Goal: Transaction & Acquisition: Download file/media

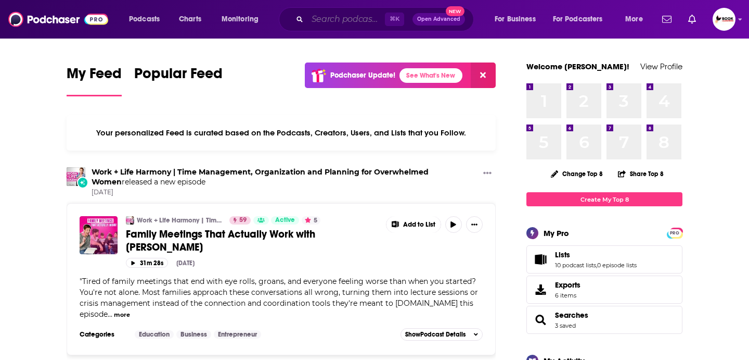
click at [341, 20] on input "Search podcasts, credits, & more..." at bounding box center [347, 19] width 78 height 17
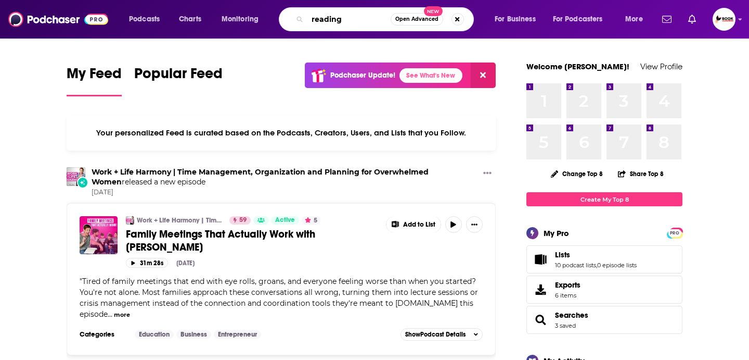
type input "reading"
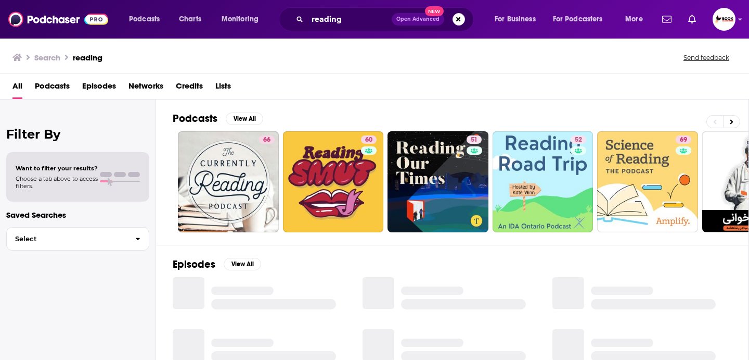
click at [68, 84] on span "Podcasts" at bounding box center [52, 88] width 35 height 21
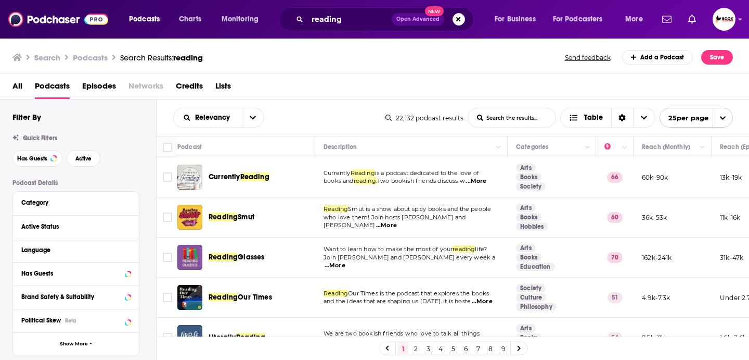
scroll to position [1, 0]
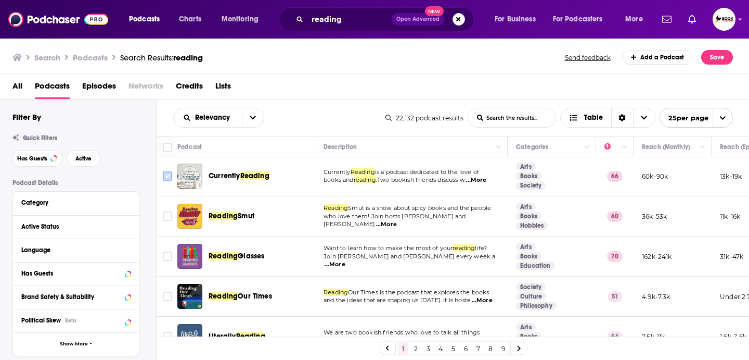
click at [169, 175] on input "Toggle select row" at bounding box center [167, 175] width 9 height 9
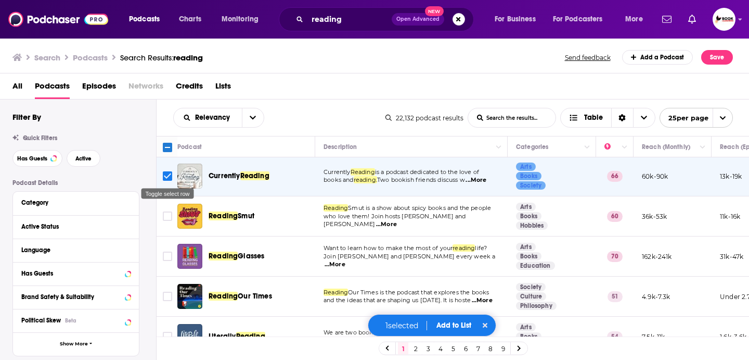
click at [167, 175] on input "Toggle select row" at bounding box center [167, 175] width 9 height 9
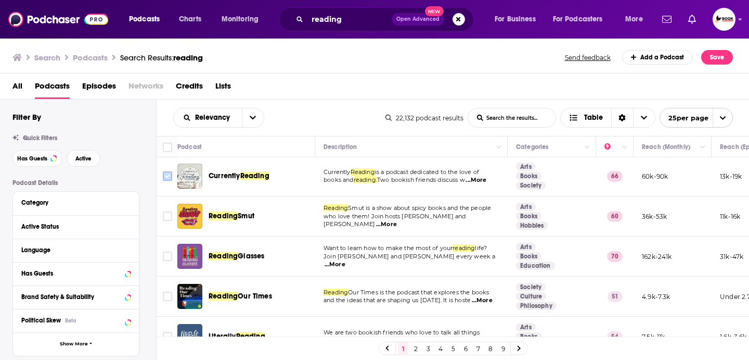
click at [167, 178] on input "Toggle select row" at bounding box center [167, 175] width 9 height 9
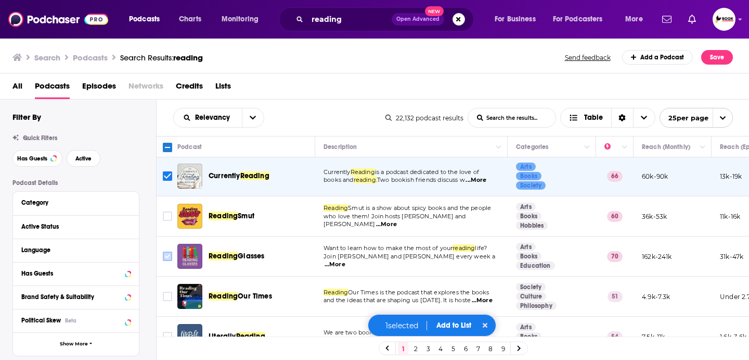
click at [167, 255] on input "Toggle select row" at bounding box center [167, 255] width 9 height 9
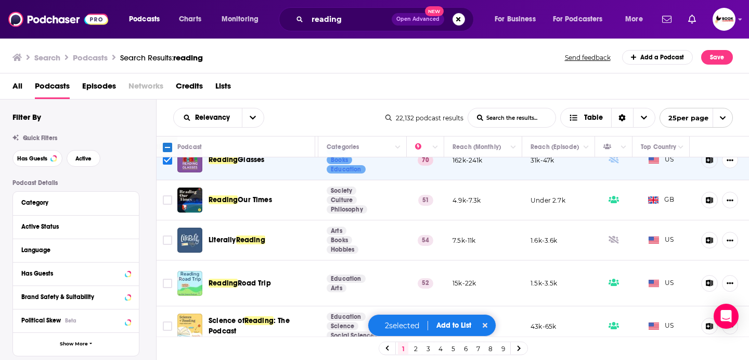
scroll to position [97, 0]
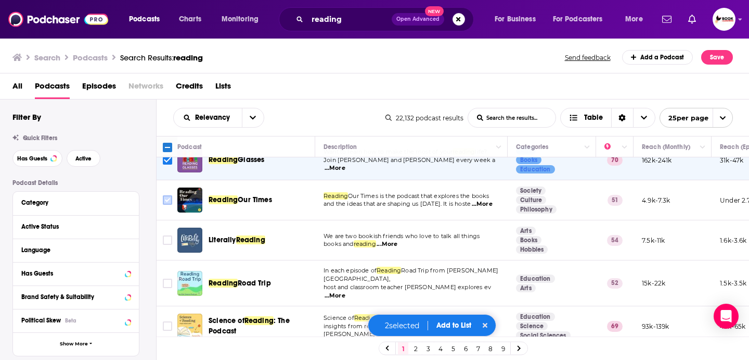
click at [166, 197] on input "Toggle select row" at bounding box center [167, 199] width 9 height 9
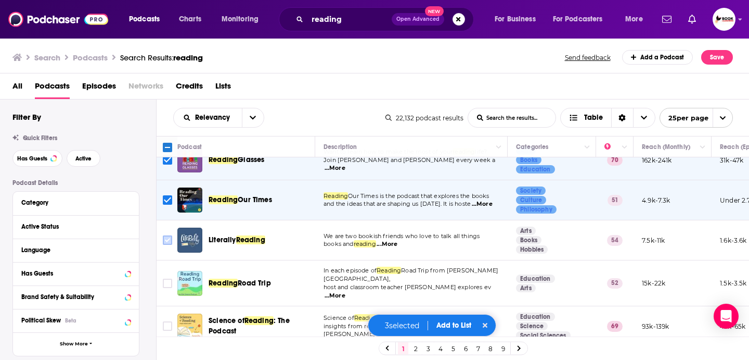
click at [166, 237] on input "Toggle select row" at bounding box center [167, 239] width 9 height 9
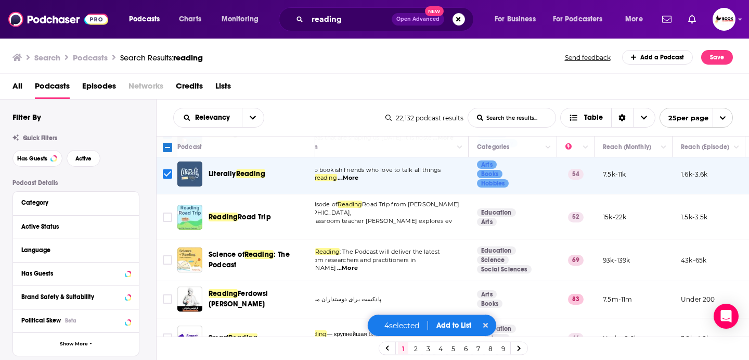
scroll to position [163, 0]
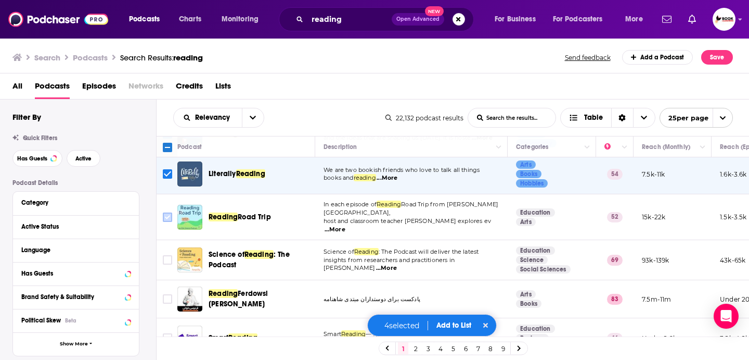
click at [165, 213] on input "Toggle select row" at bounding box center [167, 216] width 9 height 9
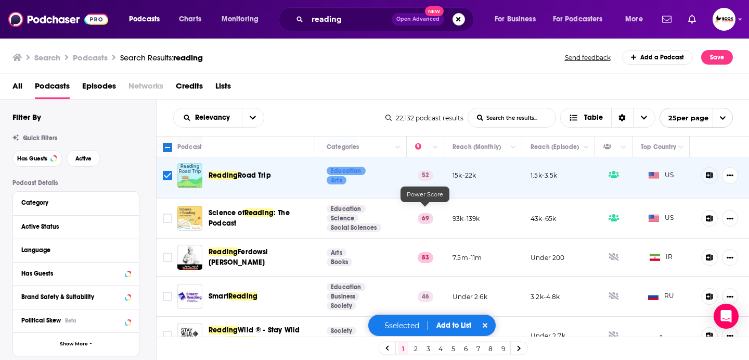
scroll to position [205, 0]
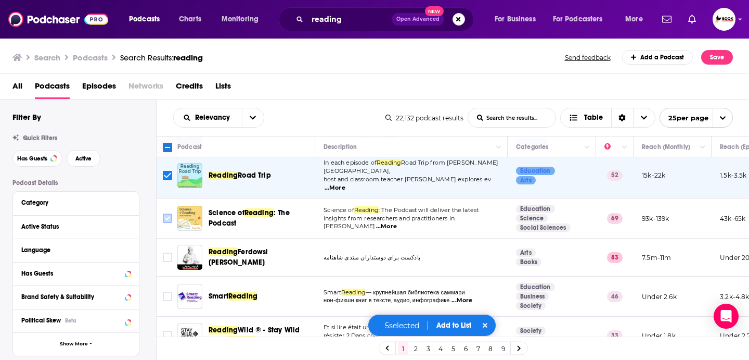
click at [168, 213] on input "Toggle select row" at bounding box center [167, 217] width 9 height 9
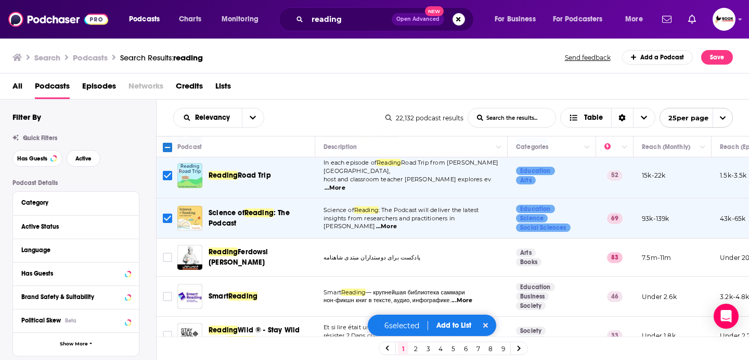
scroll to position [205, 189]
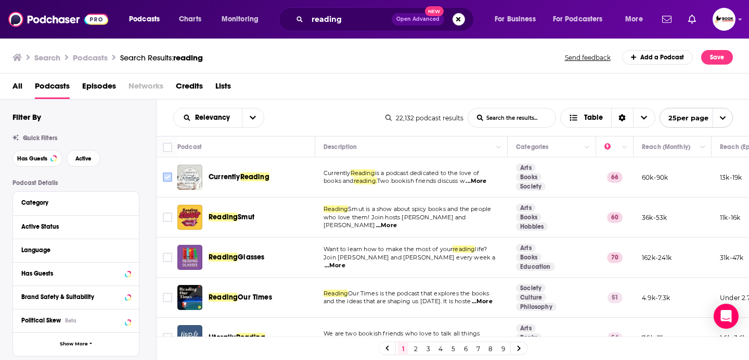
click at [169, 178] on input "Toggle select row" at bounding box center [167, 176] width 9 height 9
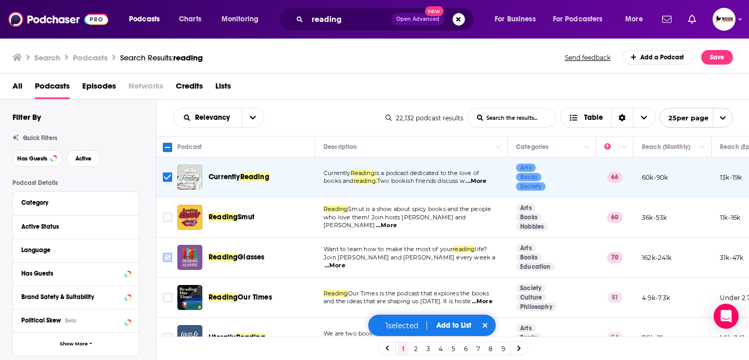
click at [168, 257] on input "Toggle select row" at bounding box center [167, 256] width 9 height 9
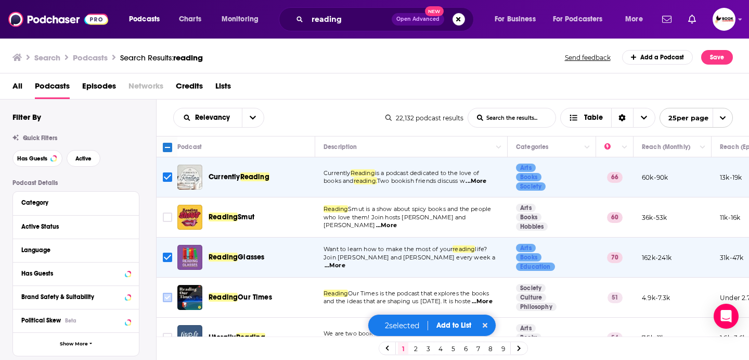
click at [167, 299] on input "Toggle select row" at bounding box center [167, 296] width 9 height 9
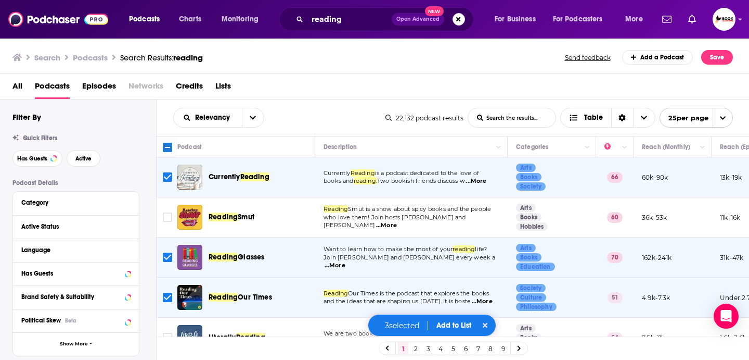
scroll to position [104, 0]
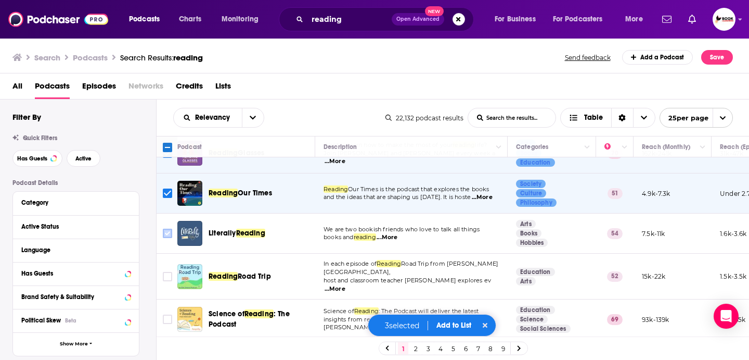
click at [168, 232] on input "Toggle select row" at bounding box center [167, 232] width 9 height 9
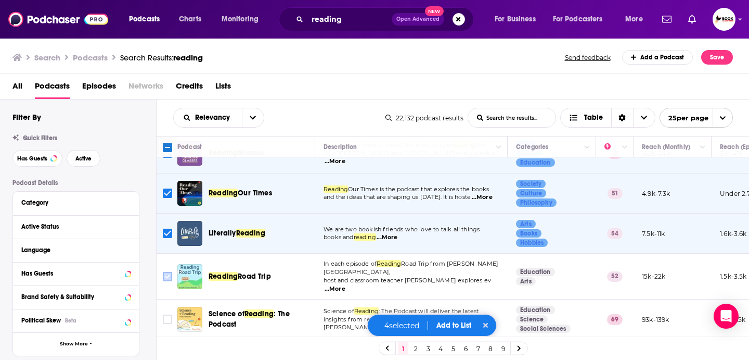
click at [165, 276] on input "Toggle select row" at bounding box center [167, 276] width 9 height 9
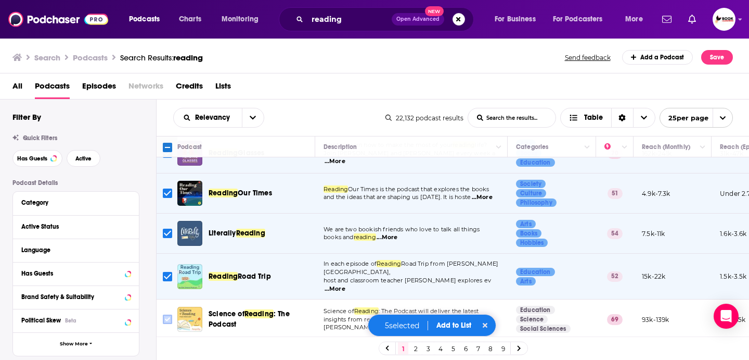
click at [168, 314] on input "Toggle select row" at bounding box center [167, 318] width 9 height 9
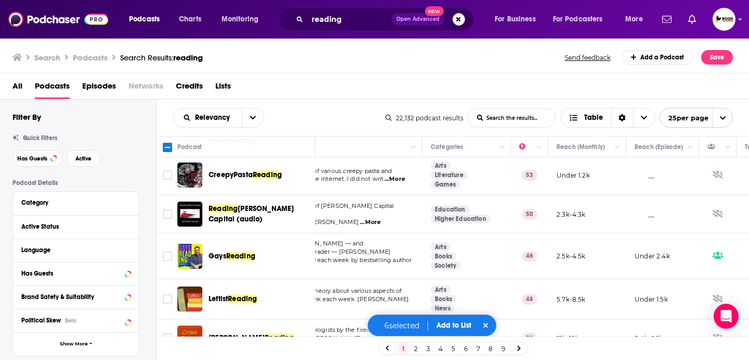
scroll to position [404, 0]
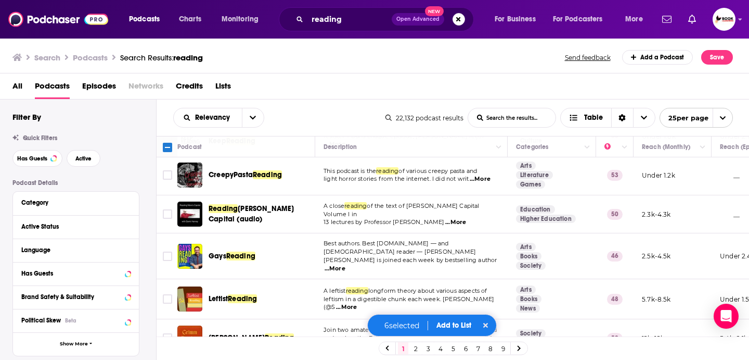
click at [346, 264] on span "...More" at bounding box center [335, 268] width 21 height 8
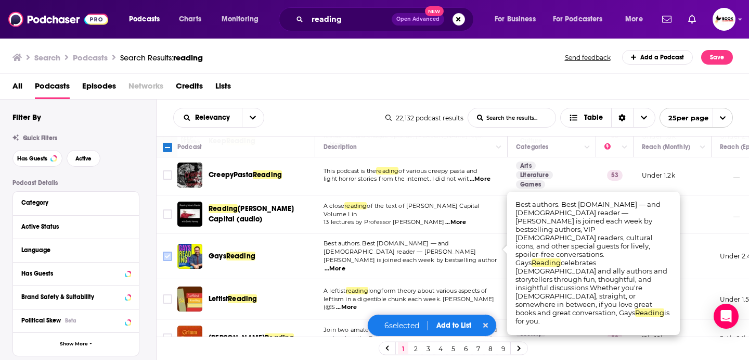
click at [165, 251] on input "Toggle select row" at bounding box center [167, 255] width 9 height 9
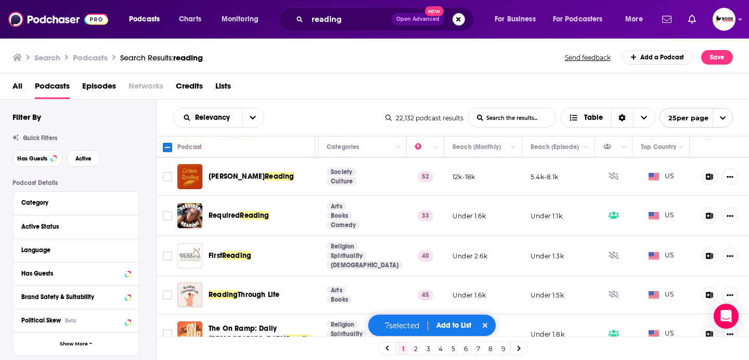
scroll to position [566, 0]
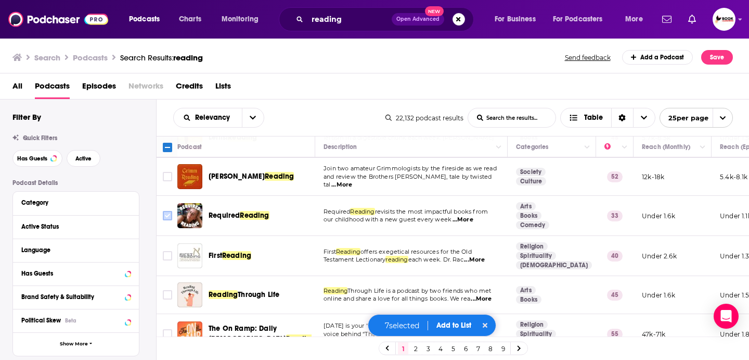
click at [165, 211] on input "Toggle select row" at bounding box center [167, 215] width 9 height 9
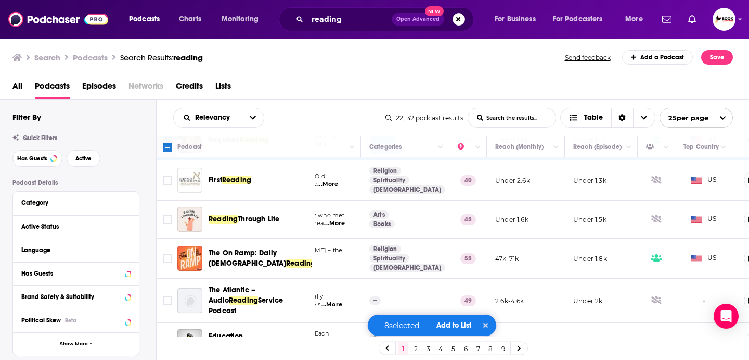
scroll to position [641, 0]
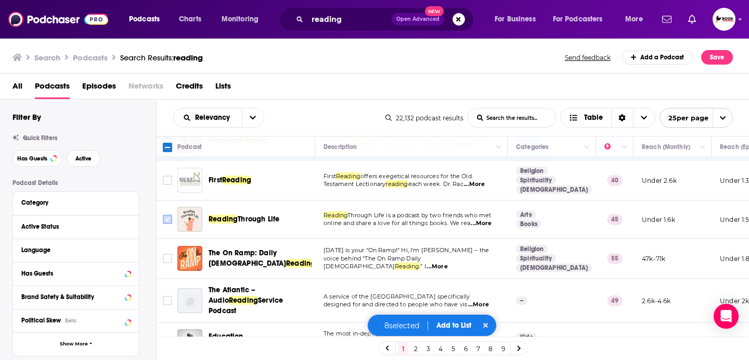
click at [168, 214] on input "Toggle select row" at bounding box center [167, 218] width 9 height 9
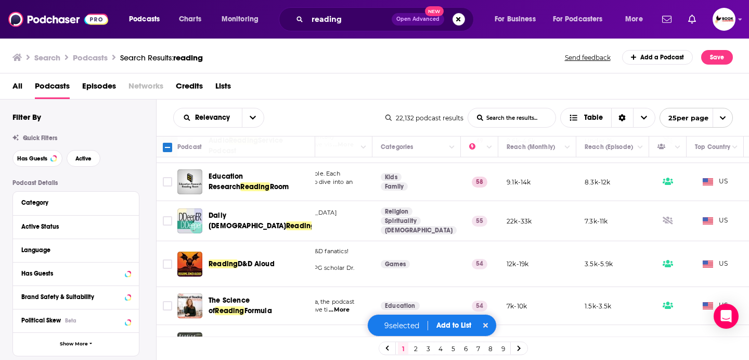
scroll to position [801, 148]
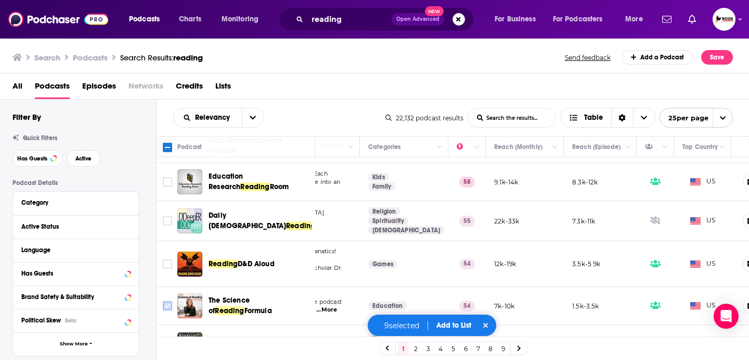
click at [171, 301] on input "Toggle select row" at bounding box center [167, 305] width 9 height 9
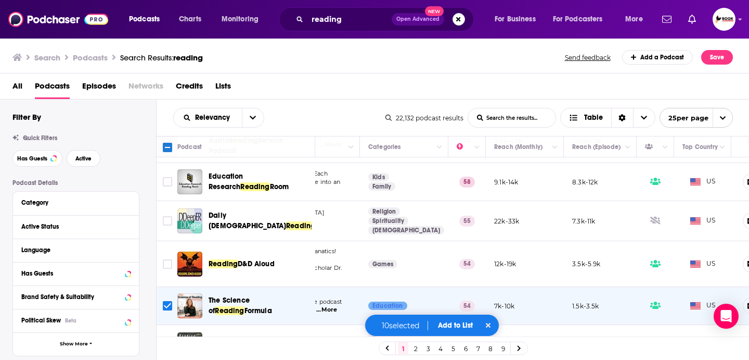
click at [415, 347] on link "2" at bounding box center [416, 348] width 10 height 12
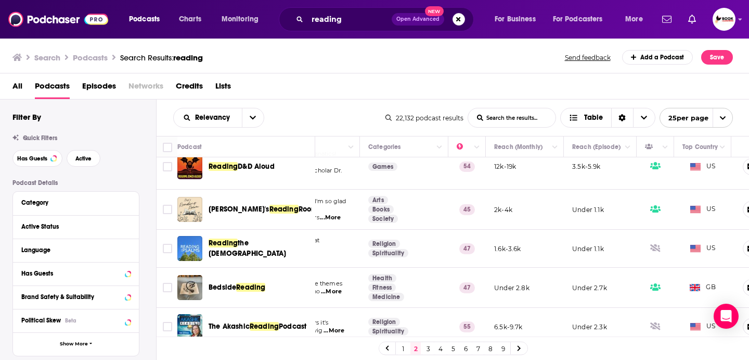
scroll to position [17, 148]
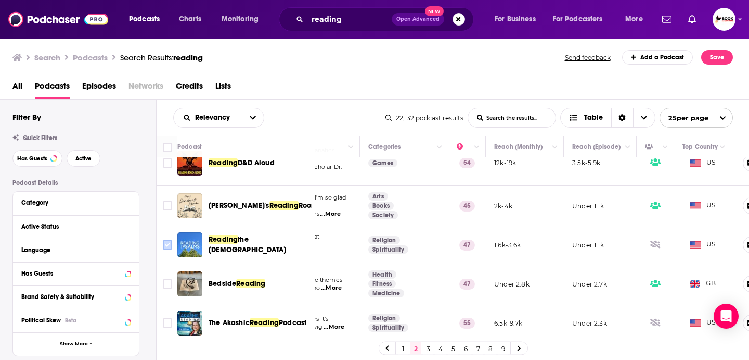
click at [169, 240] on input "Toggle select row" at bounding box center [167, 244] width 9 height 9
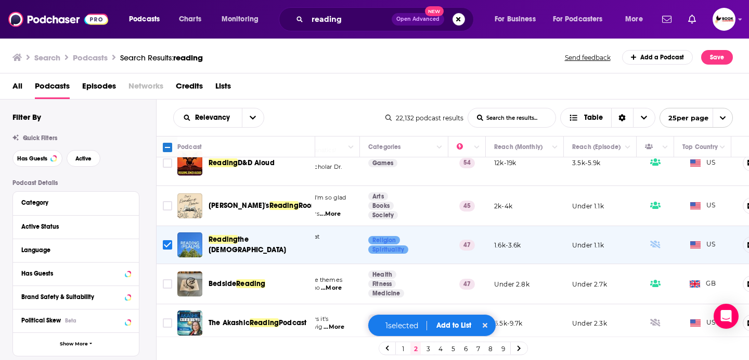
click at [405, 350] on link "1" at bounding box center [403, 348] width 10 height 12
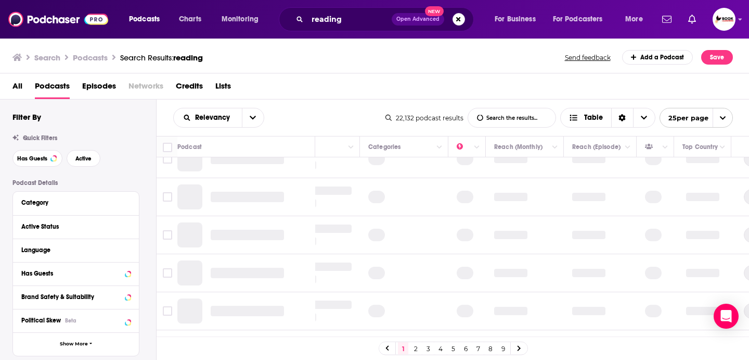
scroll to position [0, 148]
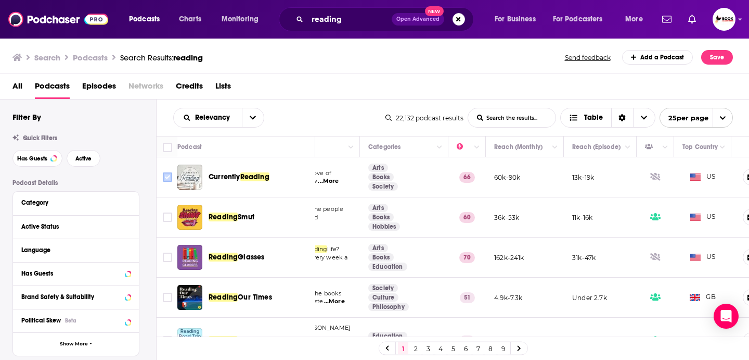
click at [167, 177] on input "Toggle select row" at bounding box center [167, 176] width 9 height 9
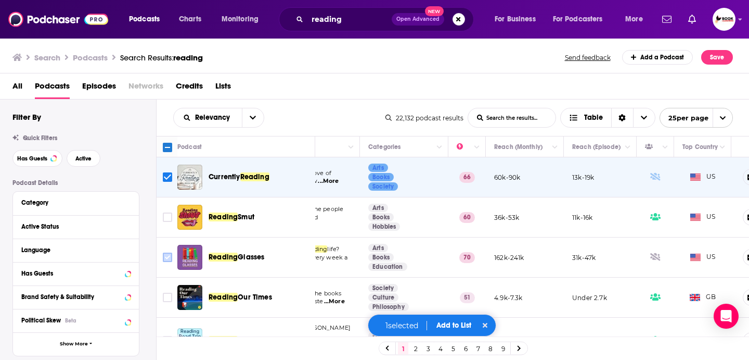
click at [170, 258] on input "Toggle select row" at bounding box center [167, 256] width 9 height 9
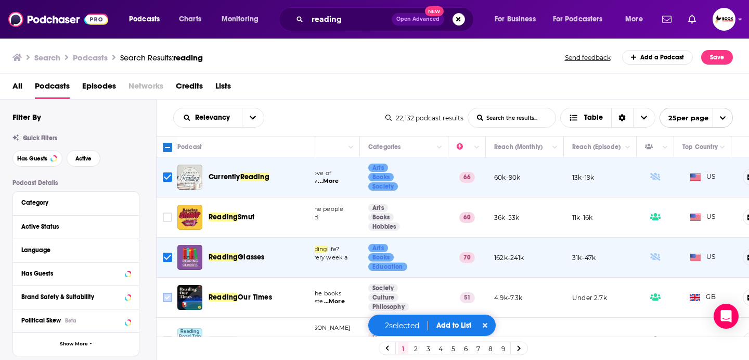
click at [168, 299] on input "Toggle select row" at bounding box center [167, 296] width 9 height 9
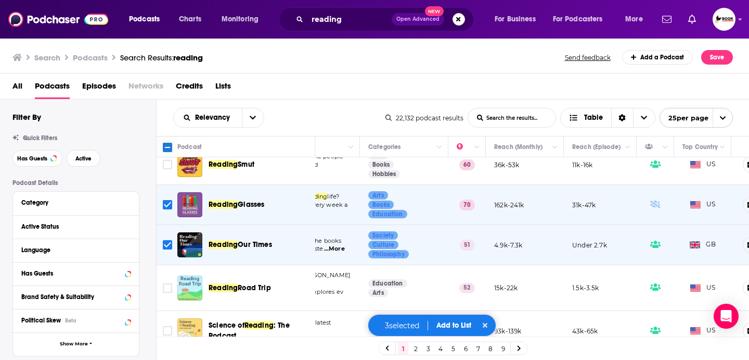
scroll to position [76, 148]
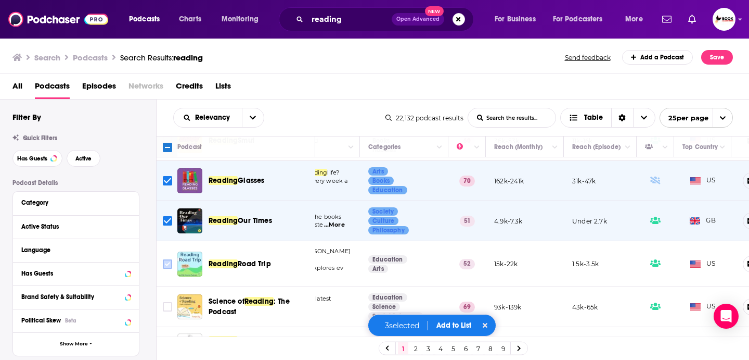
click at [166, 259] on input "Toggle select row" at bounding box center [167, 263] width 9 height 9
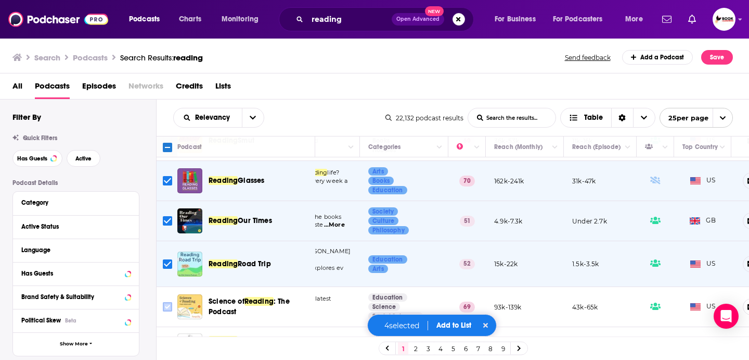
click at [168, 302] on input "Toggle select row" at bounding box center [167, 306] width 9 height 9
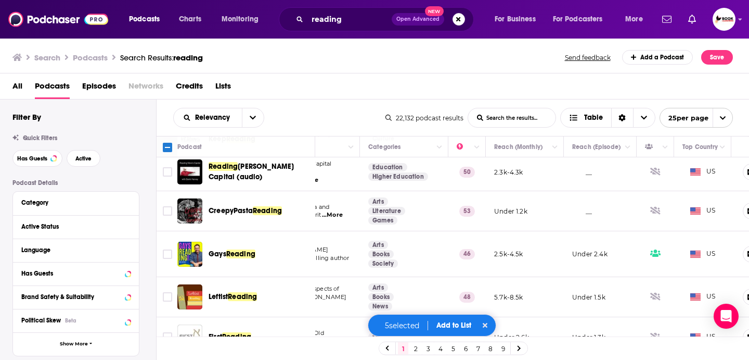
scroll to position [412, 148]
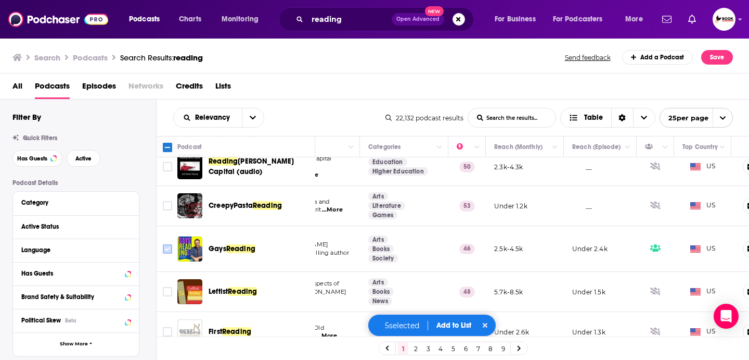
click at [166, 244] on input "Toggle select row" at bounding box center [167, 248] width 9 height 9
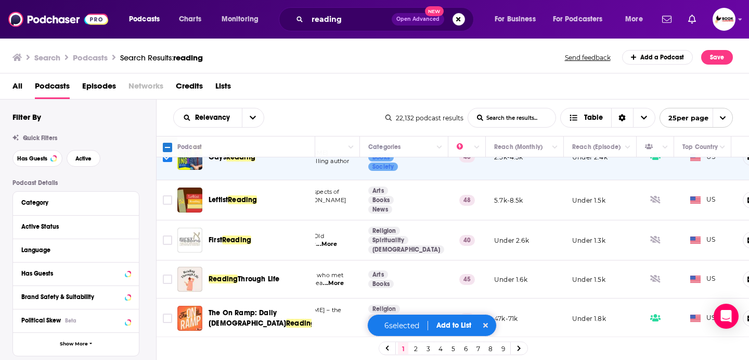
scroll to position [513, 148]
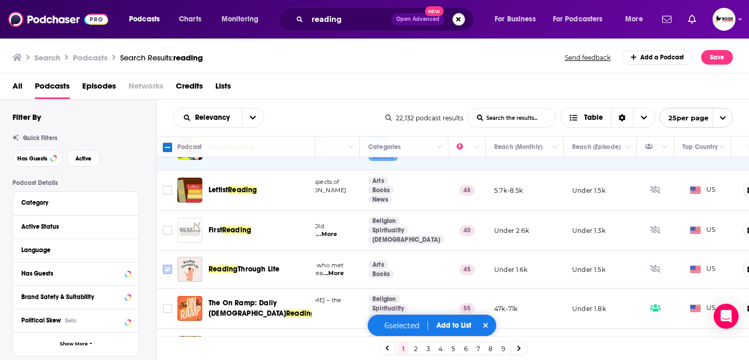
click at [164, 264] on input "Toggle select row" at bounding box center [167, 268] width 9 height 9
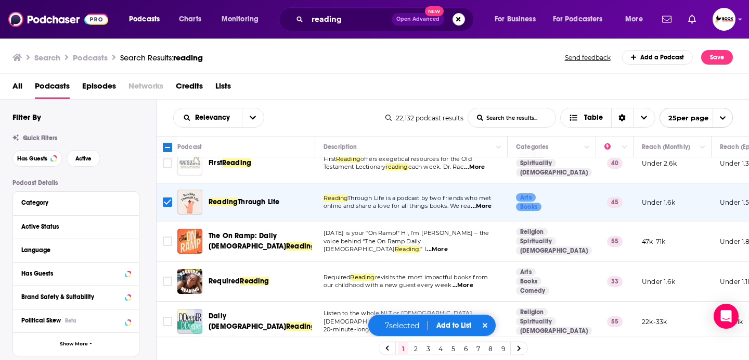
scroll to position [610, 0]
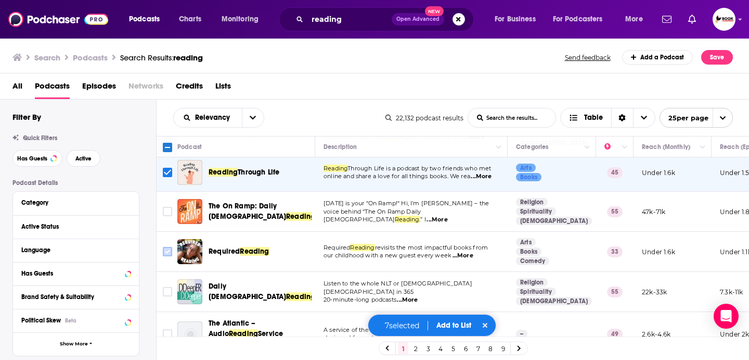
click at [163, 247] on input "Toggle select row" at bounding box center [167, 251] width 9 height 9
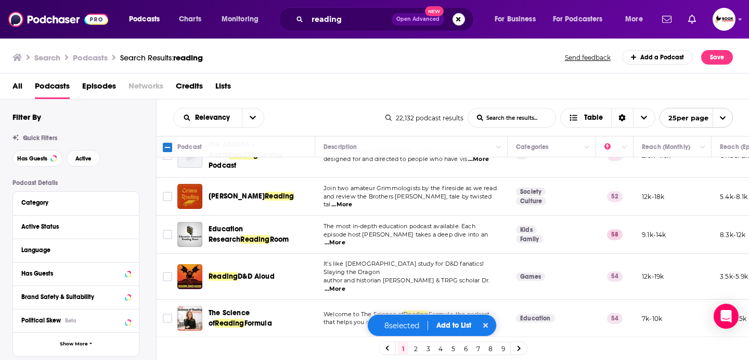
scroll to position [799, 0]
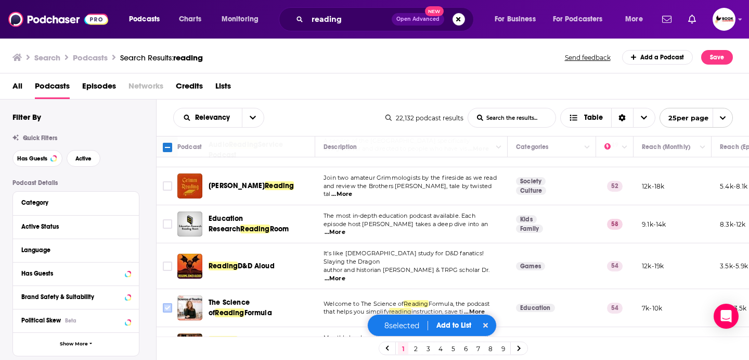
click at [170, 303] on input "Toggle select row" at bounding box center [167, 307] width 9 height 9
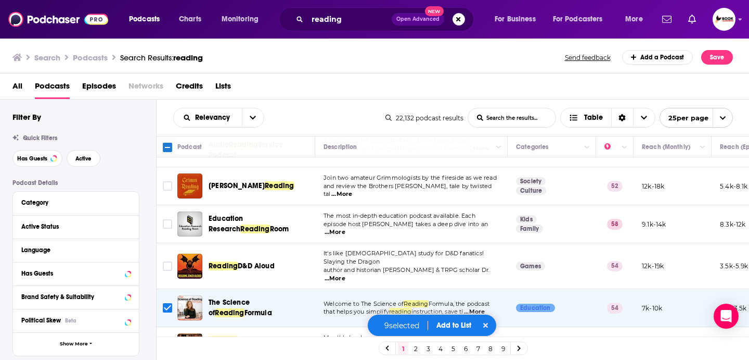
click at [459, 326] on button "Add to List" at bounding box center [454, 325] width 52 height 9
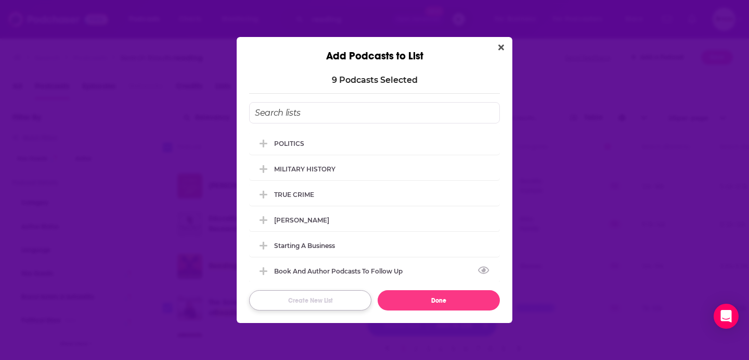
click at [299, 299] on button "Create New List" at bounding box center [310, 300] width 122 height 20
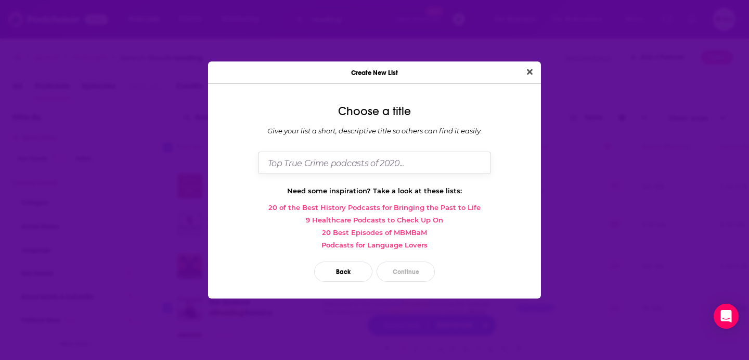
click at [346, 166] on input "Dialog" at bounding box center [374, 162] width 233 height 22
type input "Reading"
click at [401, 272] on button "Continue" at bounding box center [406, 271] width 58 height 20
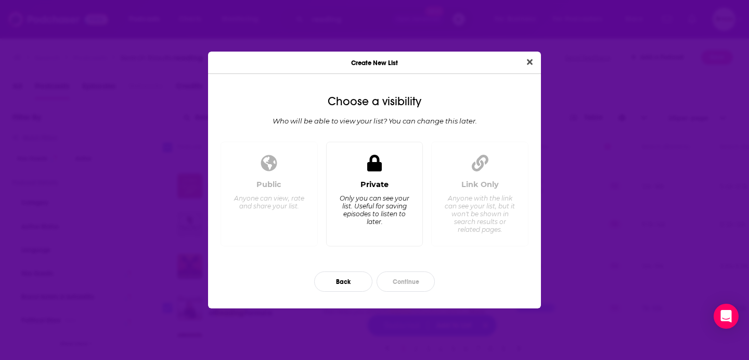
click at [365, 215] on div "Only you can see your list. Useful for saving episodes to listen to later." at bounding box center [374, 209] width 71 height 31
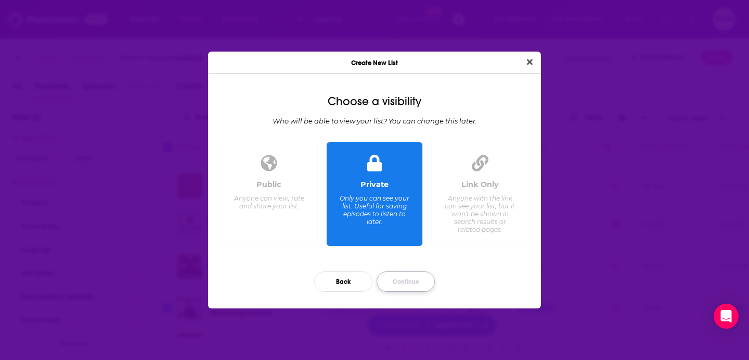
click at [408, 278] on button "Continue" at bounding box center [406, 281] width 58 height 20
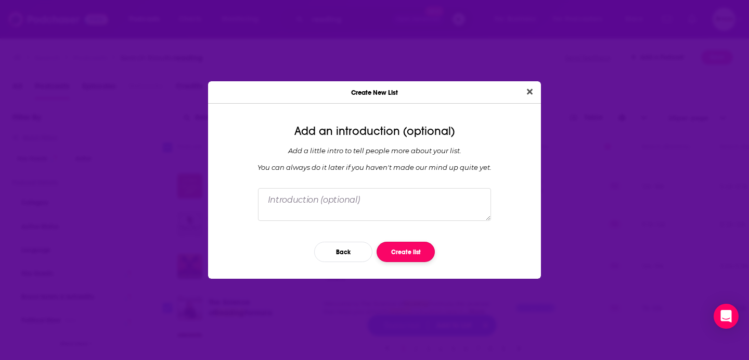
click at [401, 252] on button "Create list" at bounding box center [406, 251] width 58 height 20
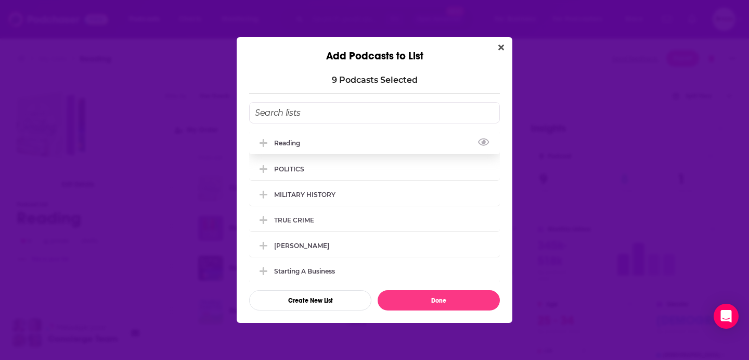
click at [312, 145] on div "Reading" at bounding box center [374, 142] width 251 height 23
click at [443, 300] on button "Done" at bounding box center [439, 300] width 122 height 20
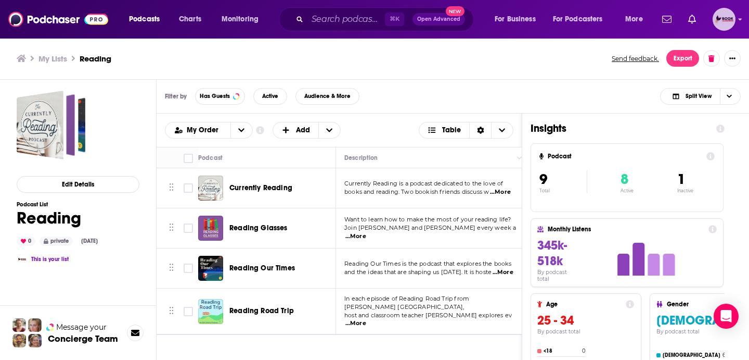
click at [741, 19] on icon "Show profile menu" at bounding box center [741, 20] width 4 height 2
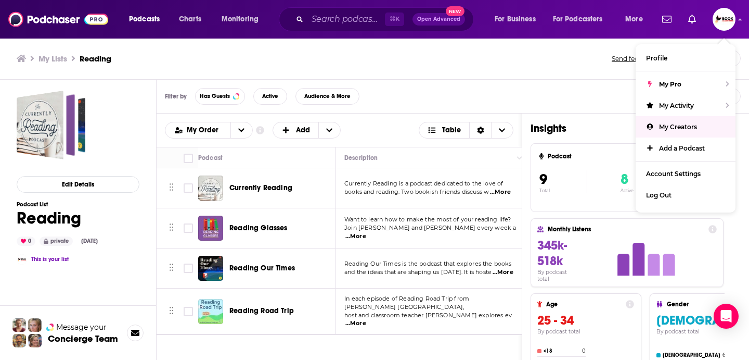
click at [479, 72] on div "My Lists Reading Send feedback. Export" at bounding box center [374, 58] width 749 height 42
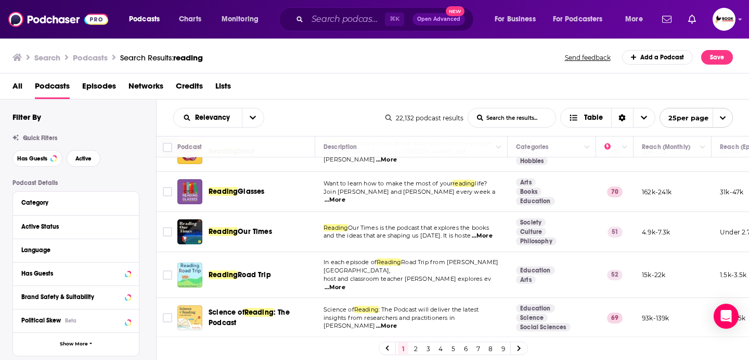
scroll to position [148, 0]
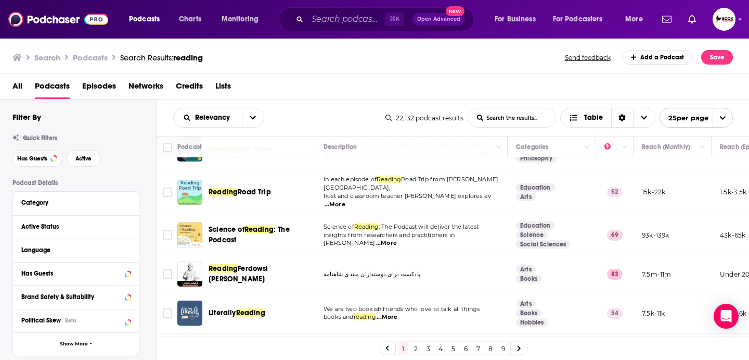
click at [413, 349] on link "2" at bounding box center [416, 348] width 10 height 12
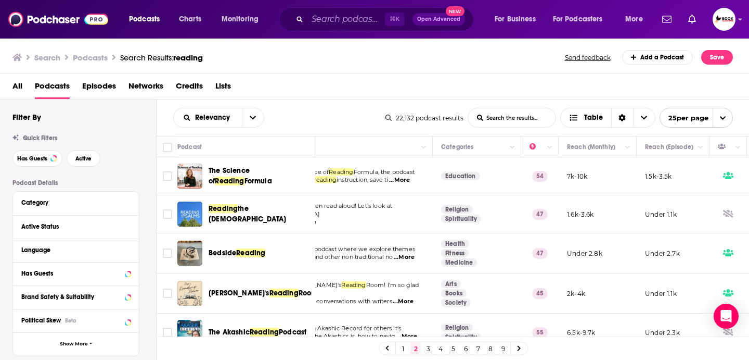
scroll to position [0, 189]
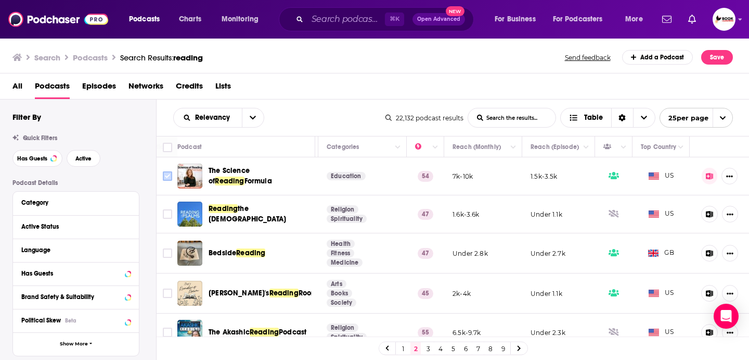
click at [167, 175] on input "Toggle select row" at bounding box center [167, 175] width 9 height 9
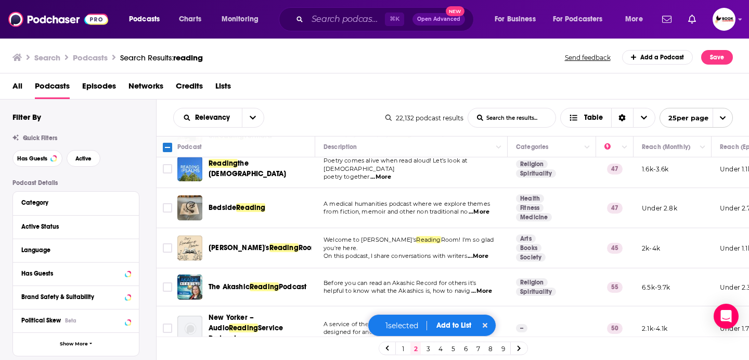
scroll to position [62, 0]
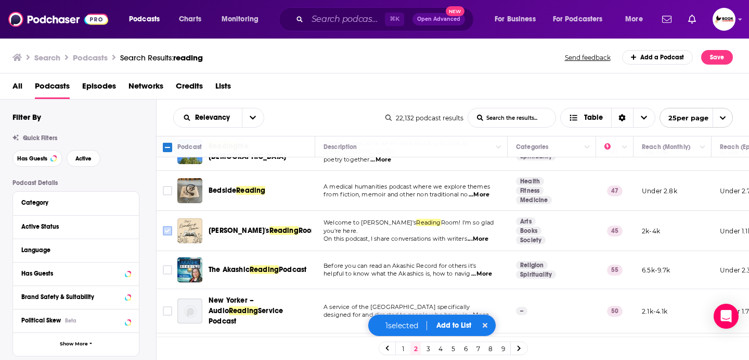
click at [165, 231] on input "Toggle select row" at bounding box center [167, 230] width 9 height 9
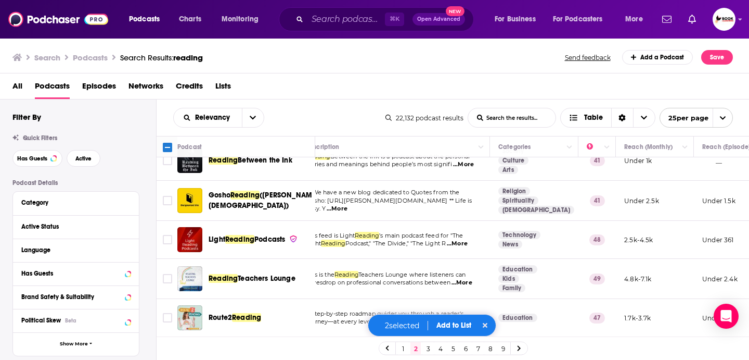
scroll to position [255, 0]
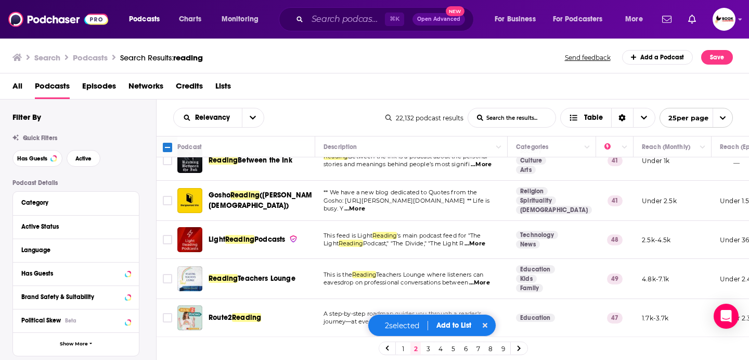
click at [483, 239] on span "...More" at bounding box center [475, 243] width 21 height 8
click at [481, 279] on span "...More" at bounding box center [479, 282] width 21 height 8
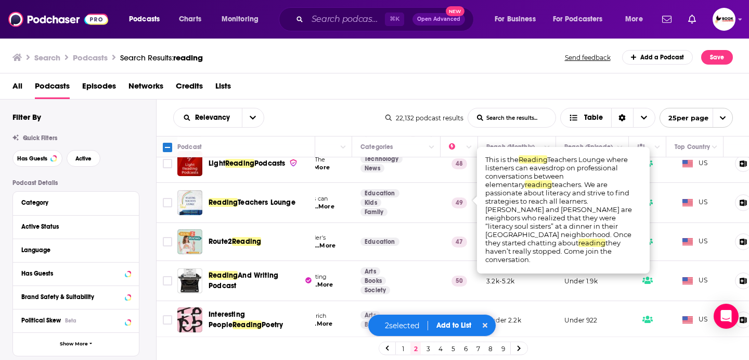
scroll to position [331, 21]
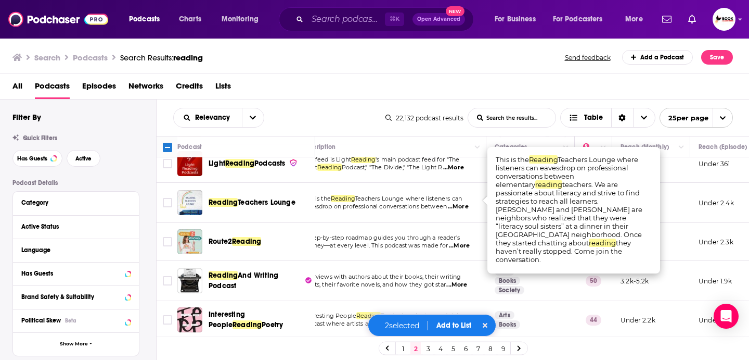
click at [465, 241] on span "...More" at bounding box center [459, 245] width 21 height 8
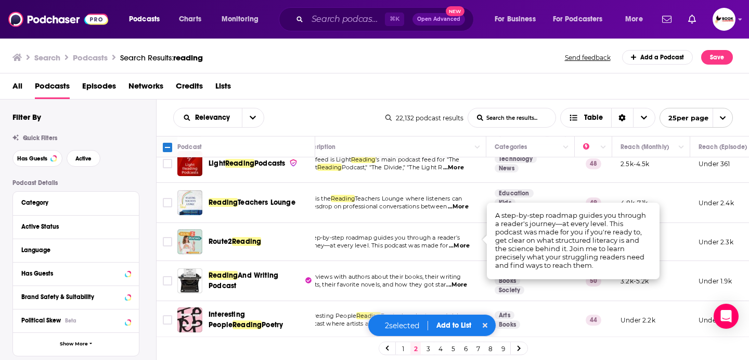
scroll to position [331, 0]
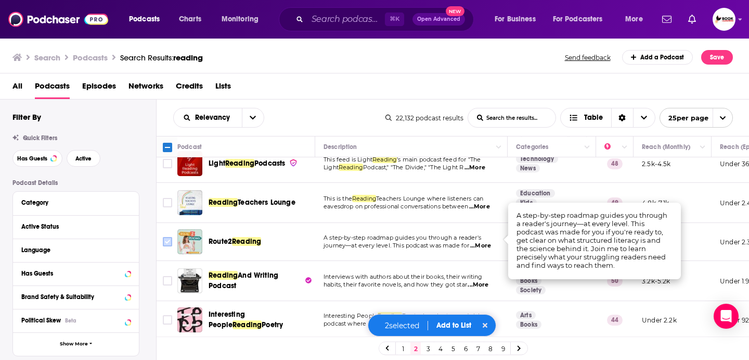
click at [167, 237] on input "Toggle select row" at bounding box center [167, 241] width 9 height 9
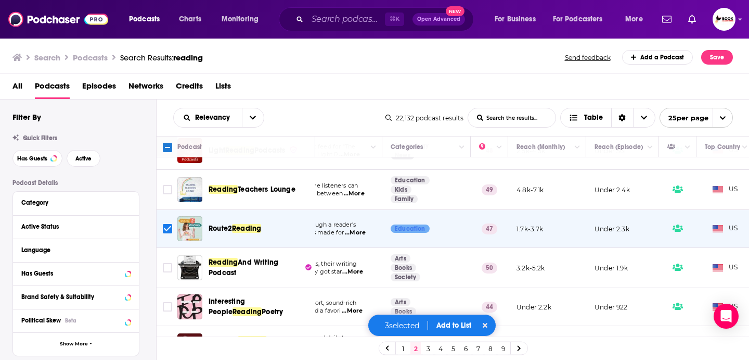
scroll to position [344, 0]
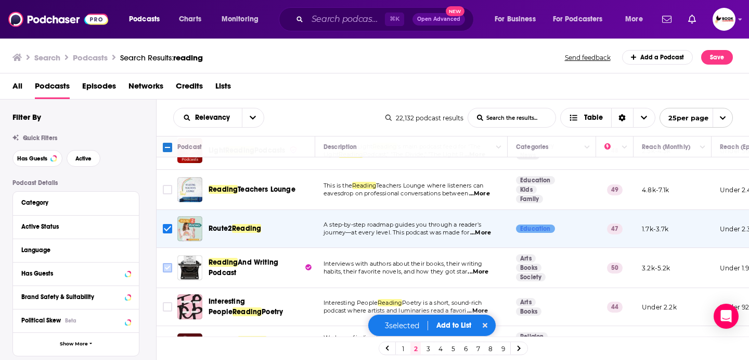
click at [163, 263] on span "Toggle select row" at bounding box center [167, 267] width 9 height 9
click at [169, 264] on input "Toggle select row" at bounding box center [167, 267] width 9 height 9
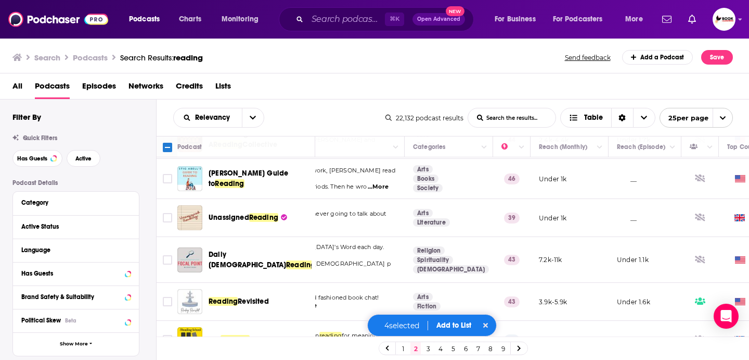
scroll to position [627, 0]
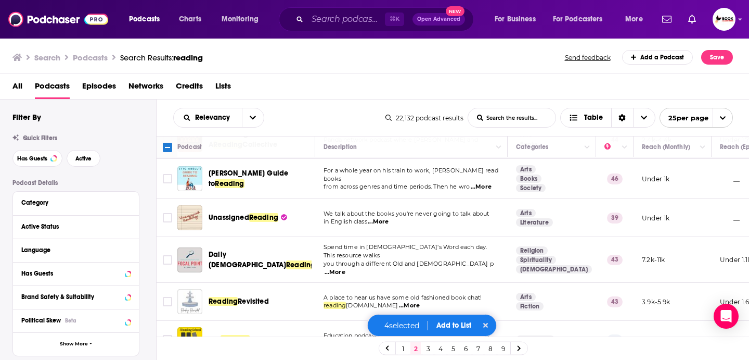
click at [488, 183] on span "...More" at bounding box center [481, 187] width 21 height 8
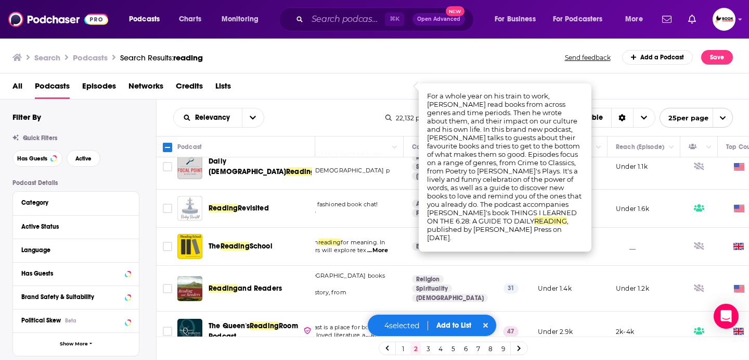
scroll to position [720, 0]
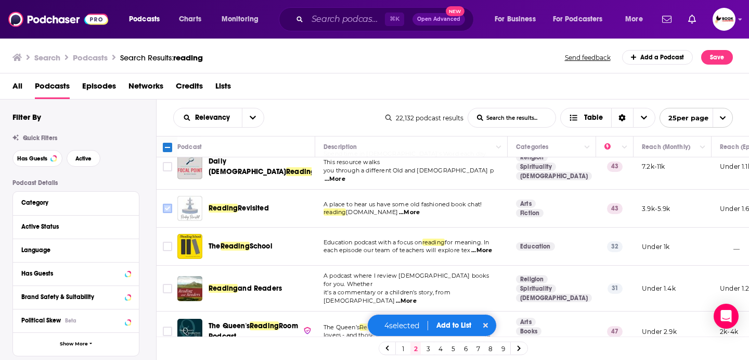
click at [168, 203] on input "Toggle select row" at bounding box center [167, 207] width 9 height 9
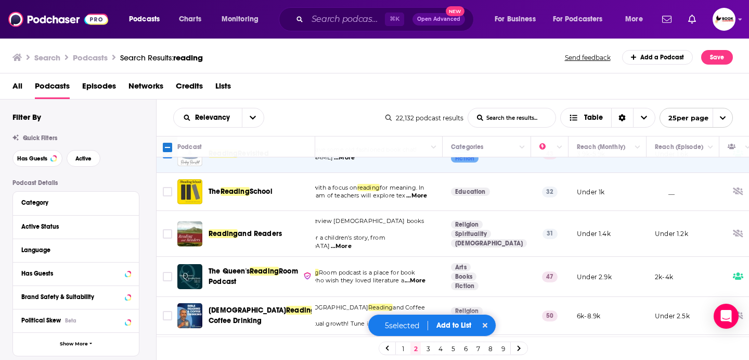
scroll to position [775, 31]
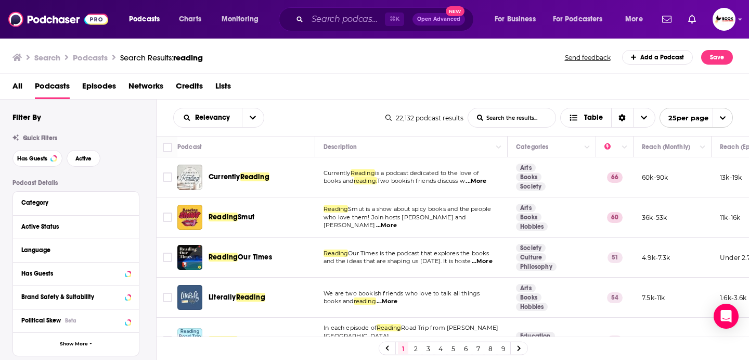
click at [416, 347] on link "2" at bounding box center [416, 348] width 10 height 12
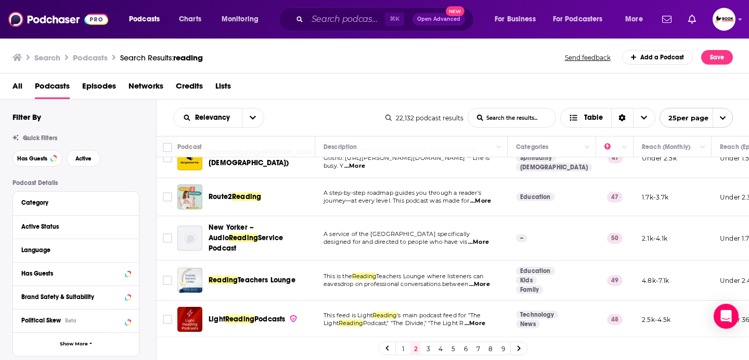
scroll to position [259, 0]
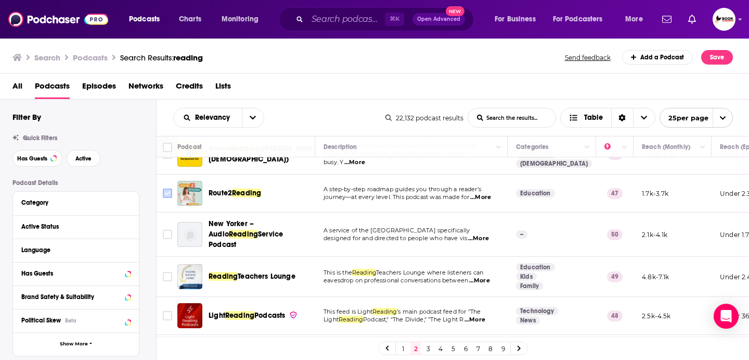
click at [170, 192] on input "Toggle select row" at bounding box center [167, 192] width 9 height 9
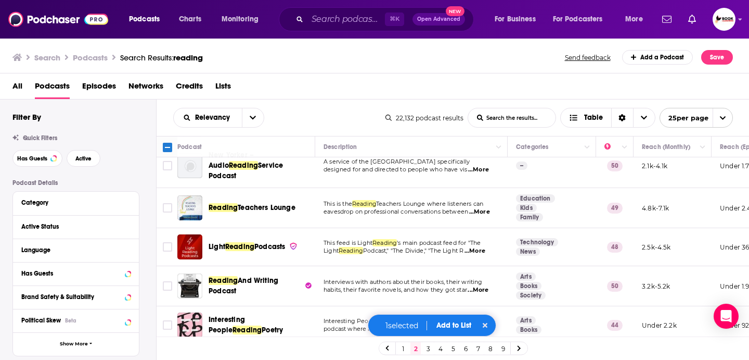
scroll to position [416, 0]
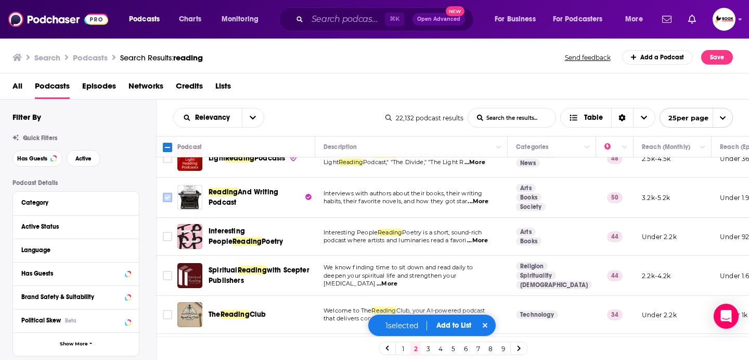
click at [170, 193] on input "Toggle select row" at bounding box center [167, 197] width 9 height 9
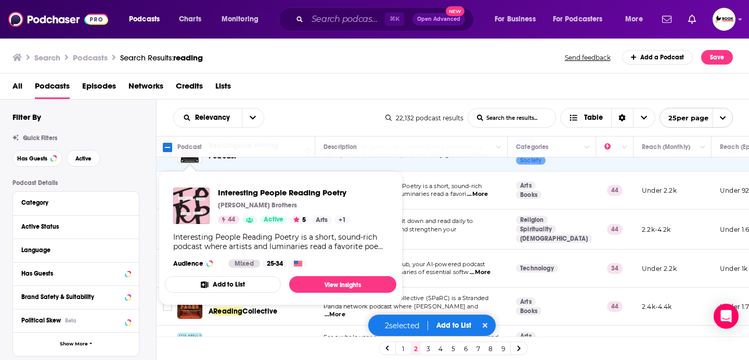
scroll to position [508, 0]
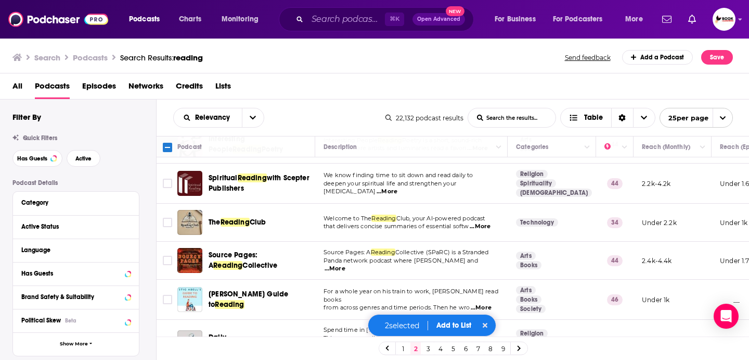
click at [448, 328] on button "Add to List" at bounding box center [454, 325] width 52 height 9
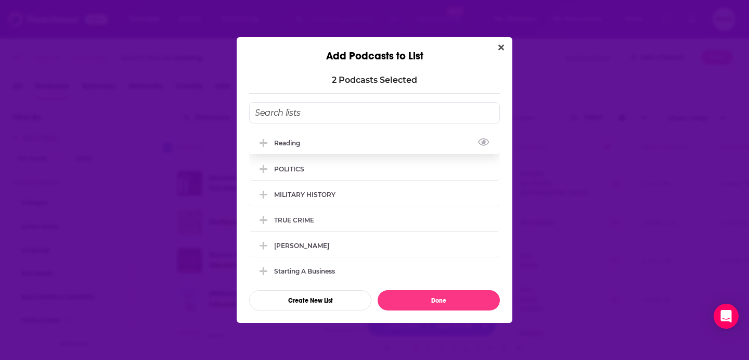
click at [279, 145] on div "Reading" at bounding box center [290, 143] width 32 height 8
click at [428, 299] on button "Done" at bounding box center [439, 300] width 122 height 20
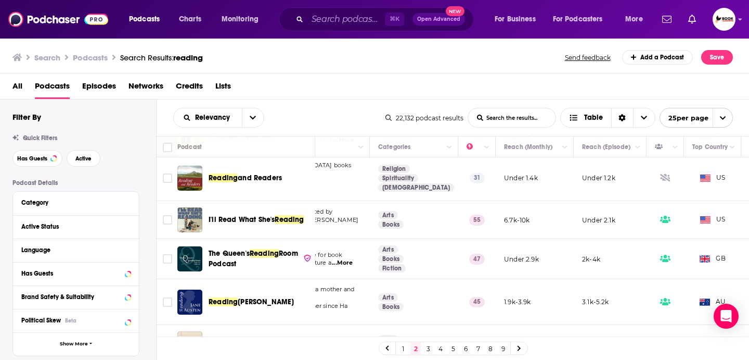
scroll to position [795, 0]
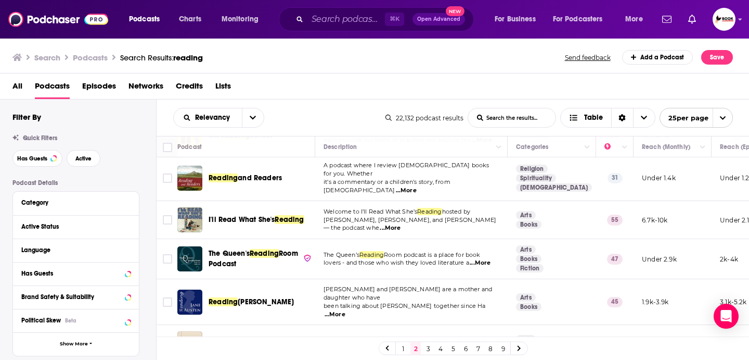
click at [401, 224] on span "...More" at bounding box center [390, 228] width 21 height 8
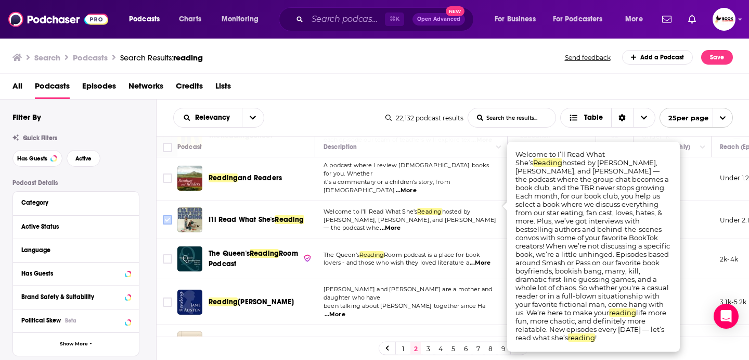
click at [169, 215] on input "Toggle select row" at bounding box center [167, 219] width 9 height 9
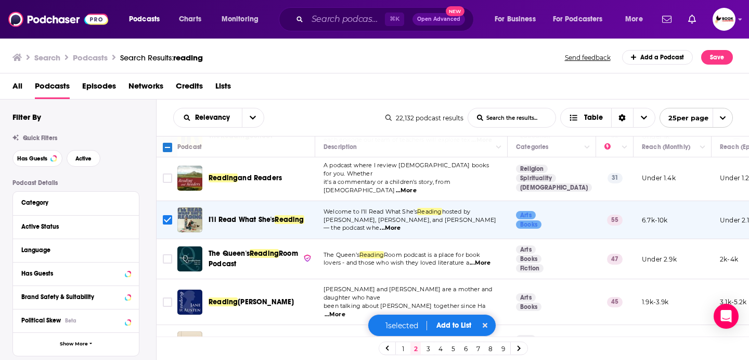
click at [447, 329] on button "Add to List" at bounding box center [454, 325] width 52 height 9
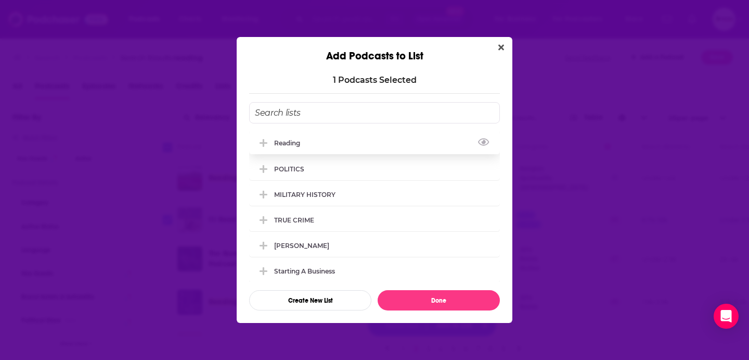
click at [292, 140] on div "Reading" at bounding box center [290, 143] width 32 height 8
click at [446, 295] on button "Done" at bounding box center [439, 300] width 122 height 20
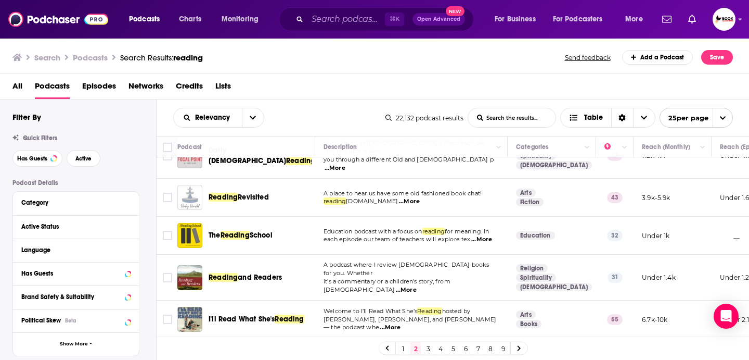
scroll to position [695, 0]
click at [488, 236] on span "...More" at bounding box center [481, 240] width 21 height 8
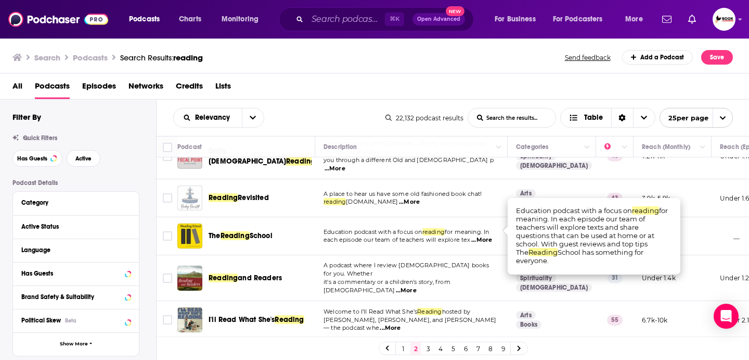
scroll to position [594, 0]
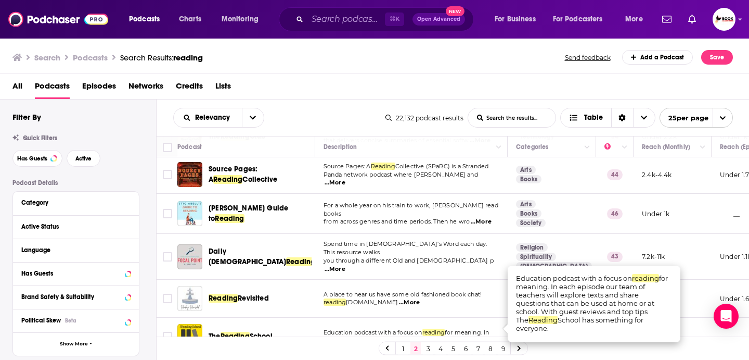
click at [429, 344] on link "3" at bounding box center [428, 348] width 10 height 12
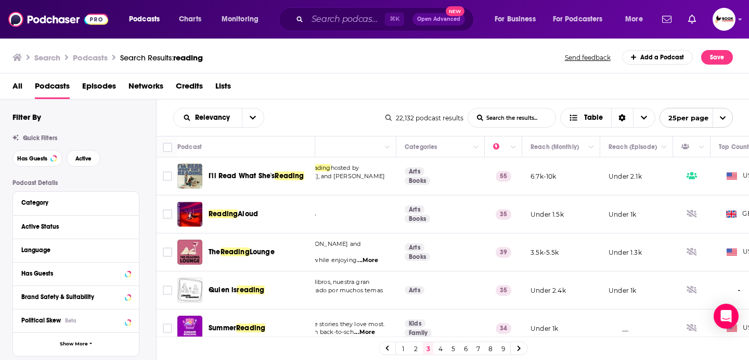
scroll to position [0, 189]
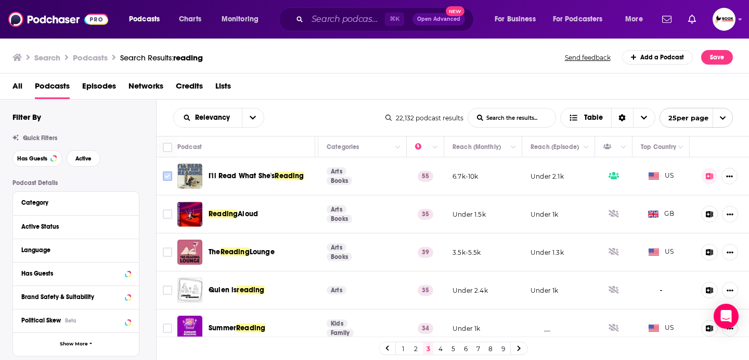
click at [166, 175] on input "Toggle select row" at bounding box center [167, 175] width 9 height 9
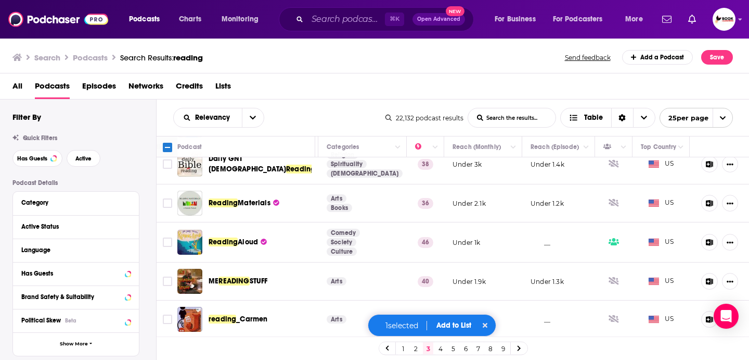
scroll to position [403, 0]
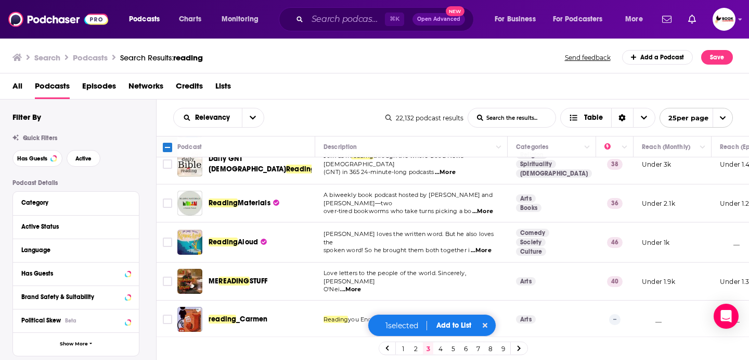
click at [481, 246] on span "...More" at bounding box center [481, 250] width 21 height 8
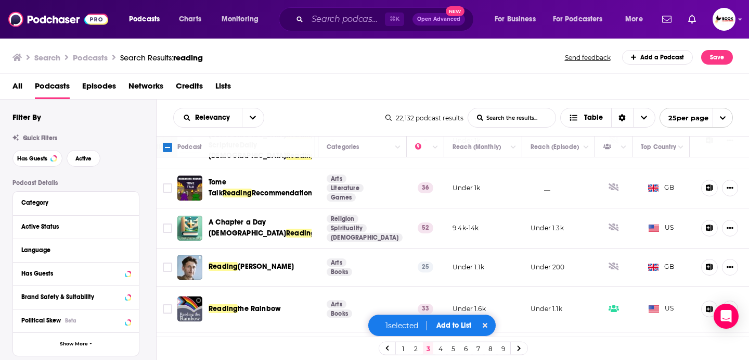
scroll to position [788, 0]
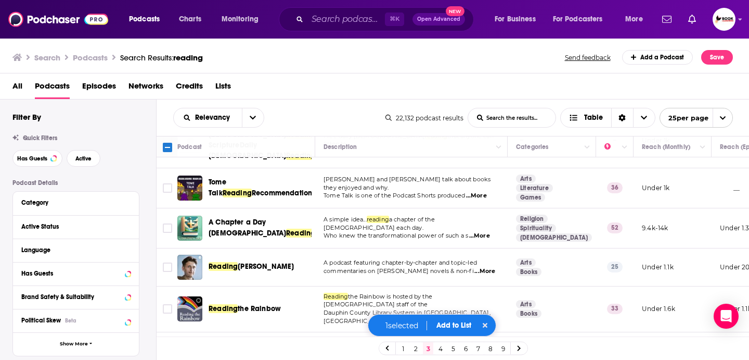
click at [169, 350] on input "Toggle select row" at bounding box center [167, 354] width 9 height 9
click at [443, 323] on button "Add to List" at bounding box center [454, 325] width 52 height 9
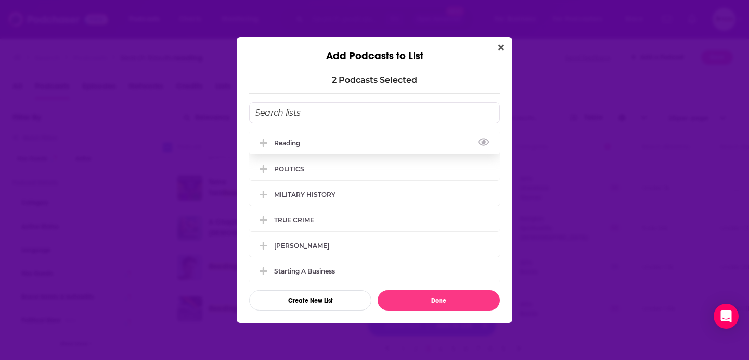
click at [275, 143] on div "Reading" at bounding box center [290, 143] width 32 height 8
click at [467, 302] on button "Done" at bounding box center [439, 300] width 122 height 20
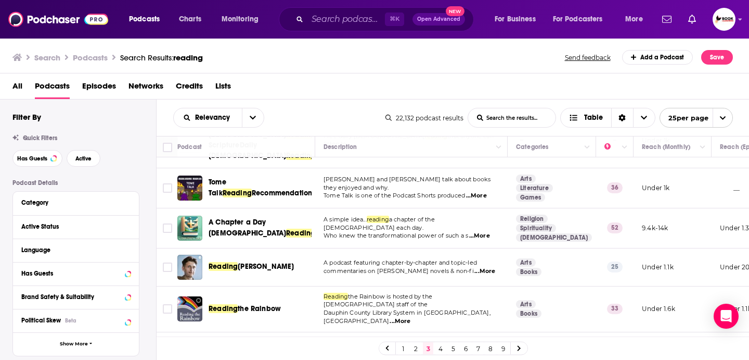
click at [439, 349] on link "4" at bounding box center [441, 348] width 10 height 12
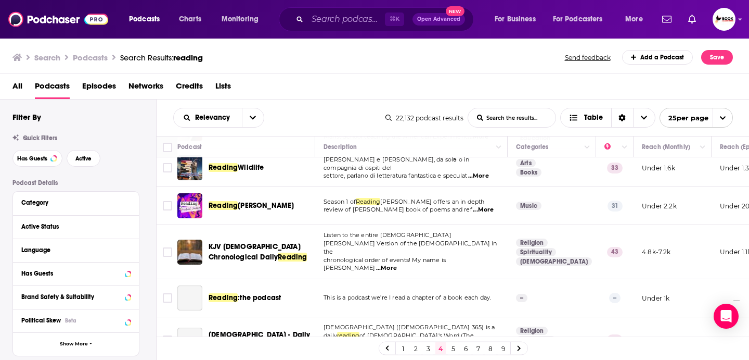
scroll to position [91, 0]
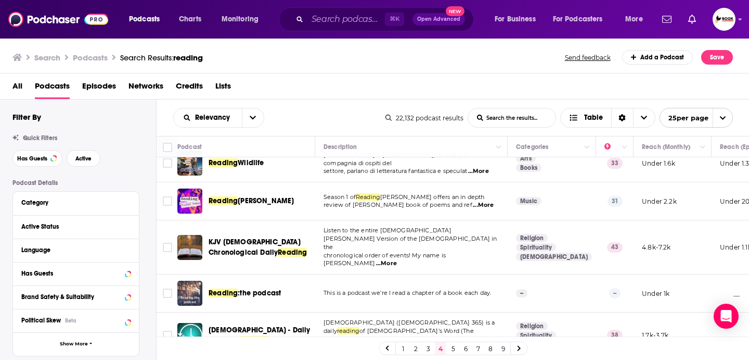
click at [221, 83] on span "Lists" at bounding box center [223, 88] width 16 height 21
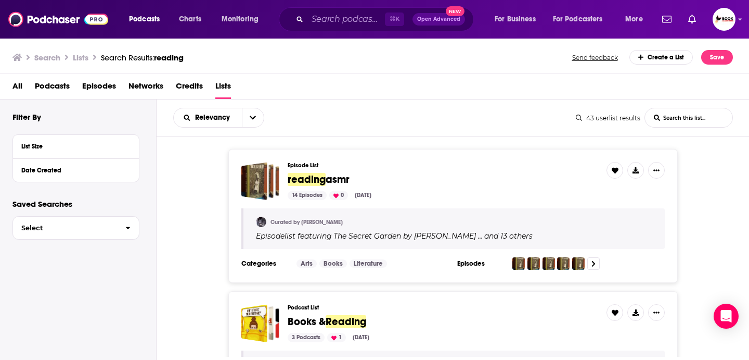
click at [80, 56] on h3 "Lists" at bounding box center [81, 58] width 16 height 10
click at [104, 225] on span "Select" at bounding box center [65, 227] width 104 height 7
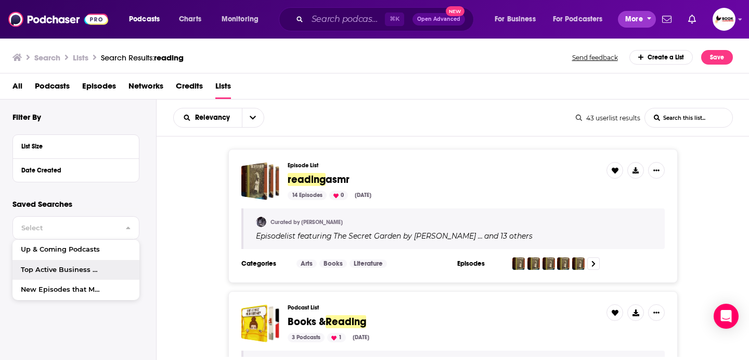
click at [636, 19] on span "More" at bounding box center [634, 19] width 18 height 15
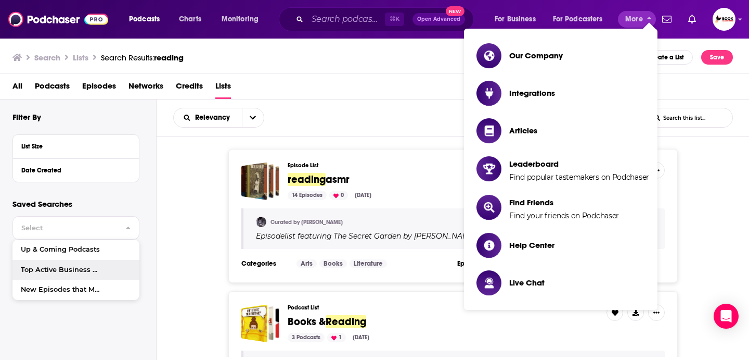
click at [743, 15] on div "Podcasts Charts Monitoring ⌘ K Open Advanced New For Business For Podcasters Mo…" at bounding box center [374, 19] width 749 height 39
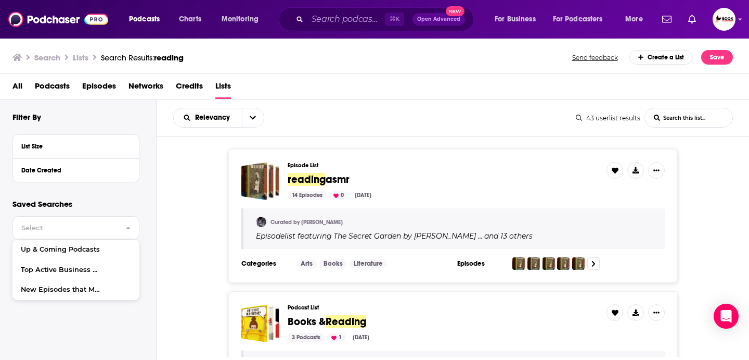
click at [743, 19] on div "Podcasts Charts Monitoring ⌘ K Open Advanced New For Business For Podcasters Mo…" at bounding box center [374, 19] width 749 height 39
click at [740, 19] on icon "Show profile menu" at bounding box center [741, 20] width 4 height 2
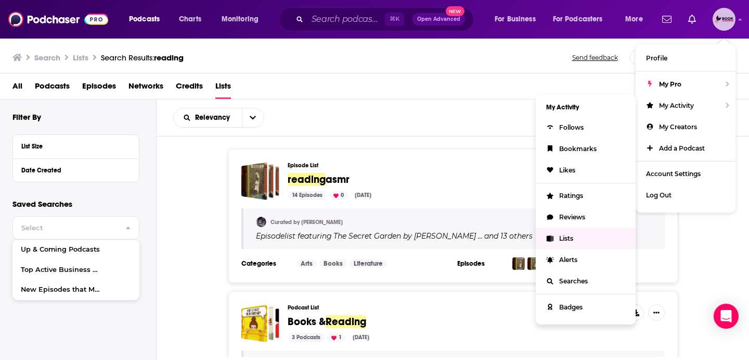
click at [577, 234] on link "Lists" at bounding box center [586, 237] width 100 height 21
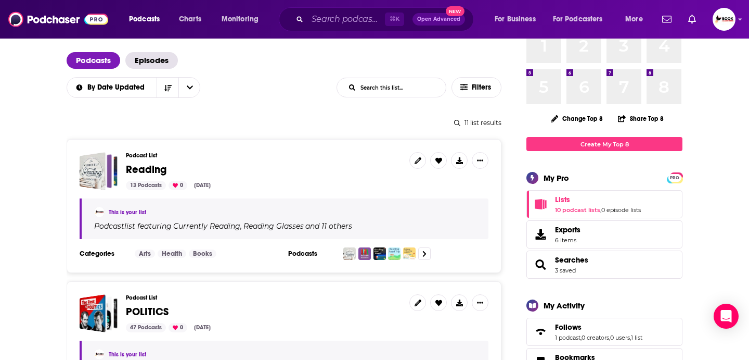
scroll to position [65, 0]
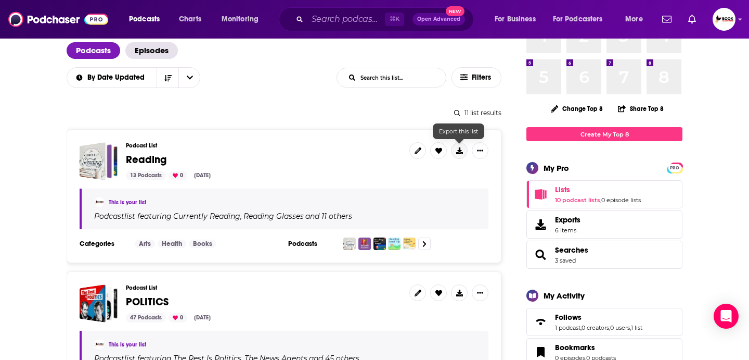
click at [463, 149] on button at bounding box center [459, 150] width 17 height 17
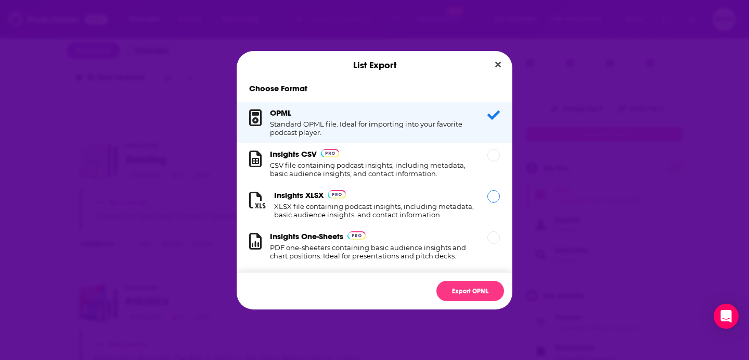
scroll to position [10, 0]
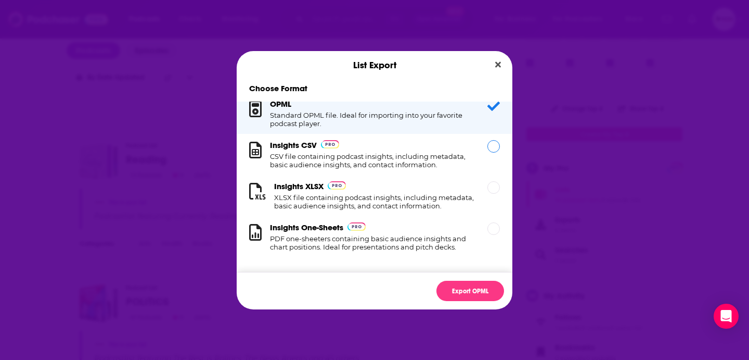
click at [494, 146] on div "Dialog" at bounding box center [494, 146] width 12 height 12
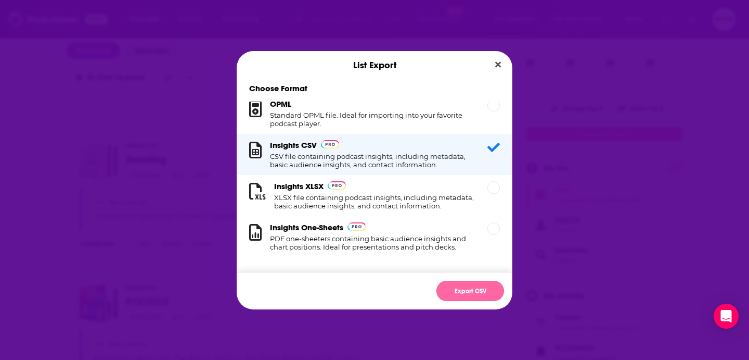
click at [455, 293] on button "Export CSV" at bounding box center [471, 290] width 68 height 20
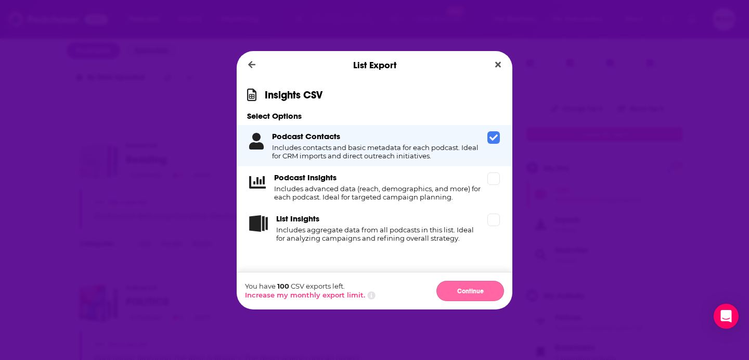
click at [469, 289] on button "Continue" at bounding box center [471, 290] width 68 height 20
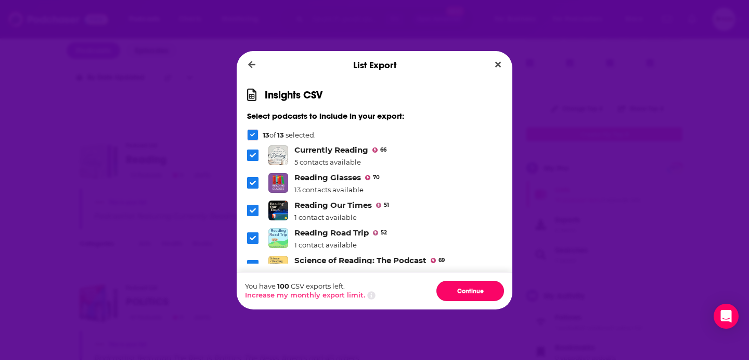
click at [469, 289] on button "Continue" at bounding box center [471, 290] width 68 height 20
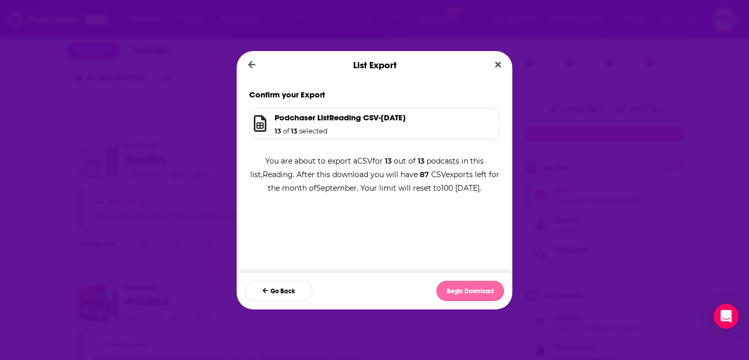
click at [476, 295] on button "Begin Download" at bounding box center [471, 290] width 68 height 20
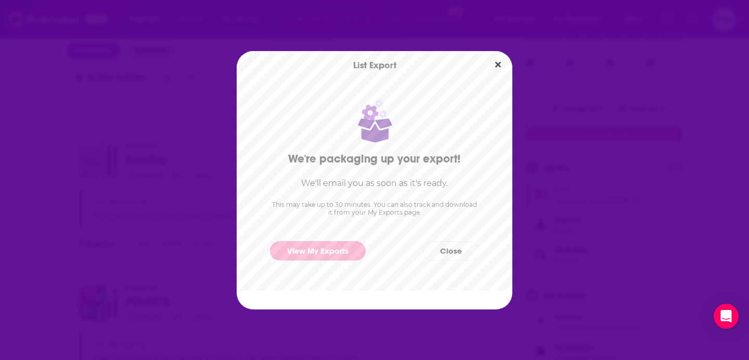
click at [339, 250] on link "View My Exports" at bounding box center [318, 250] width 96 height 19
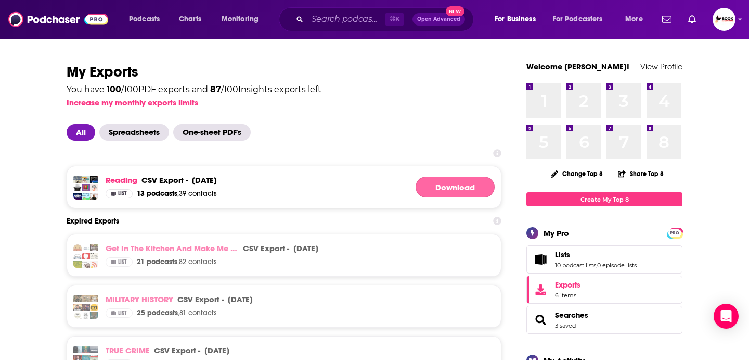
click at [445, 187] on link "Download" at bounding box center [455, 186] width 79 height 21
click at [722, 311] on icon "Open Intercom Messenger" at bounding box center [726, 316] width 12 height 14
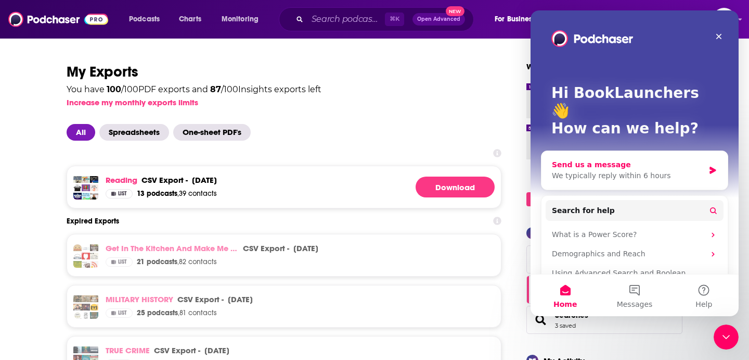
scroll to position [31, 0]
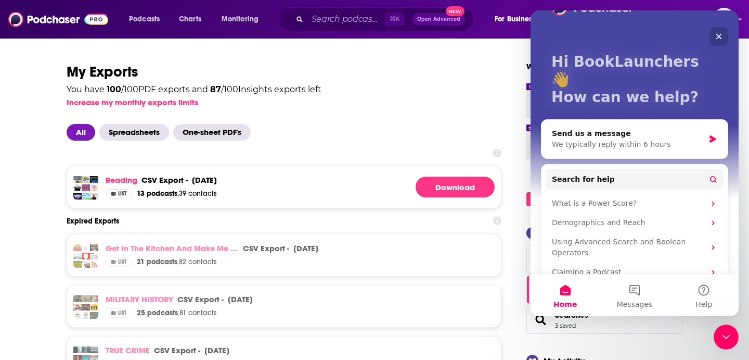
click at [719, 35] on icon "Close" at bounding box center [719, 36] width 8 height 8
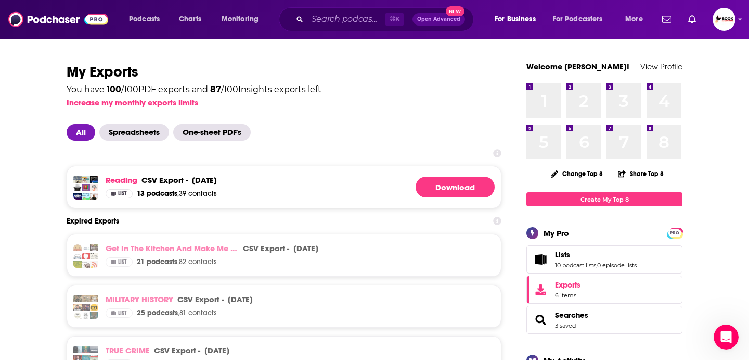
scroll to position [0, 0]
